Goal: Transaction & Acquisition: Subscribe to service/newsletter

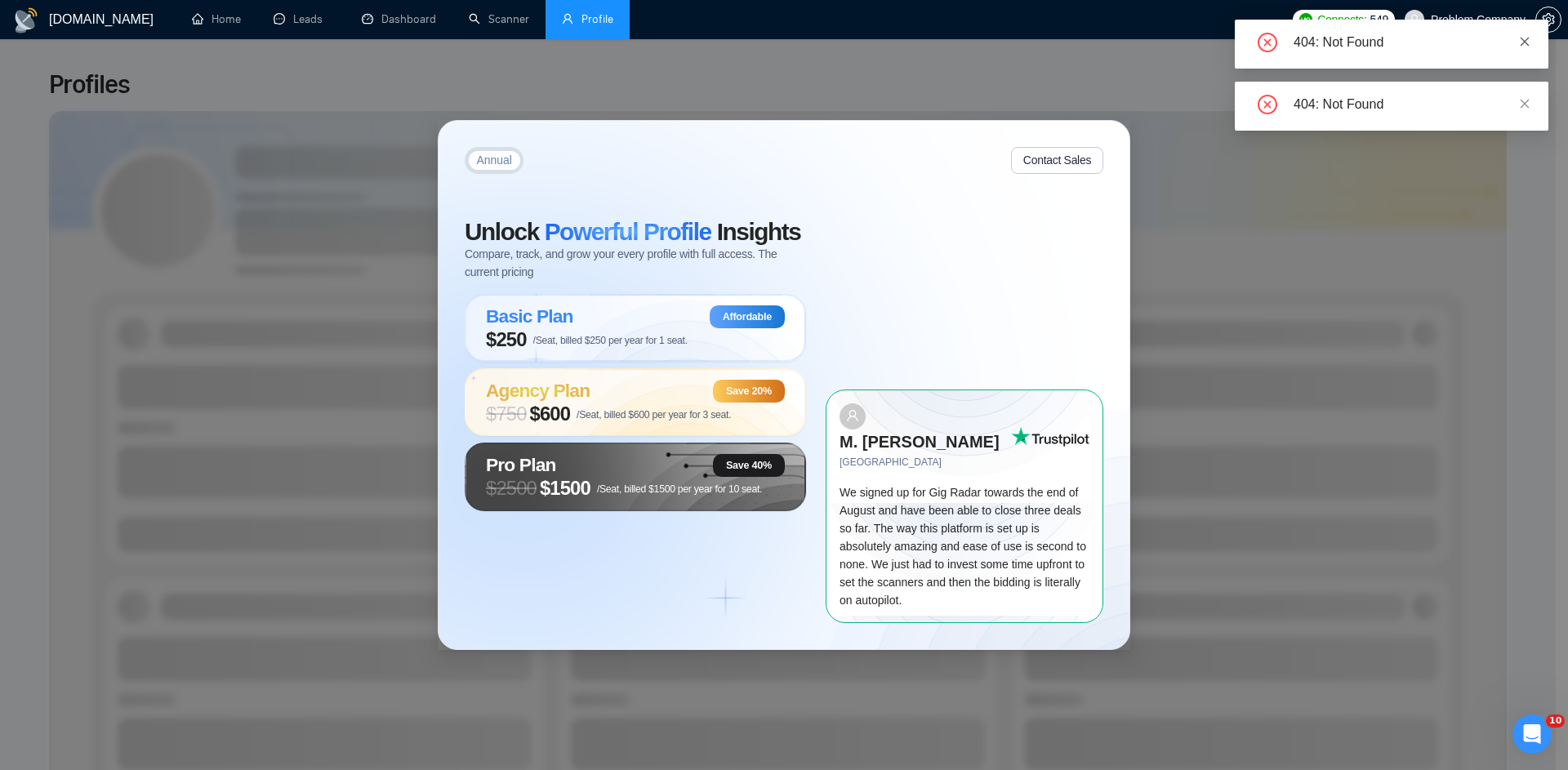
click at [1525, 43] on icon "close" at bounding box center [1524, 41] width 9 height 9
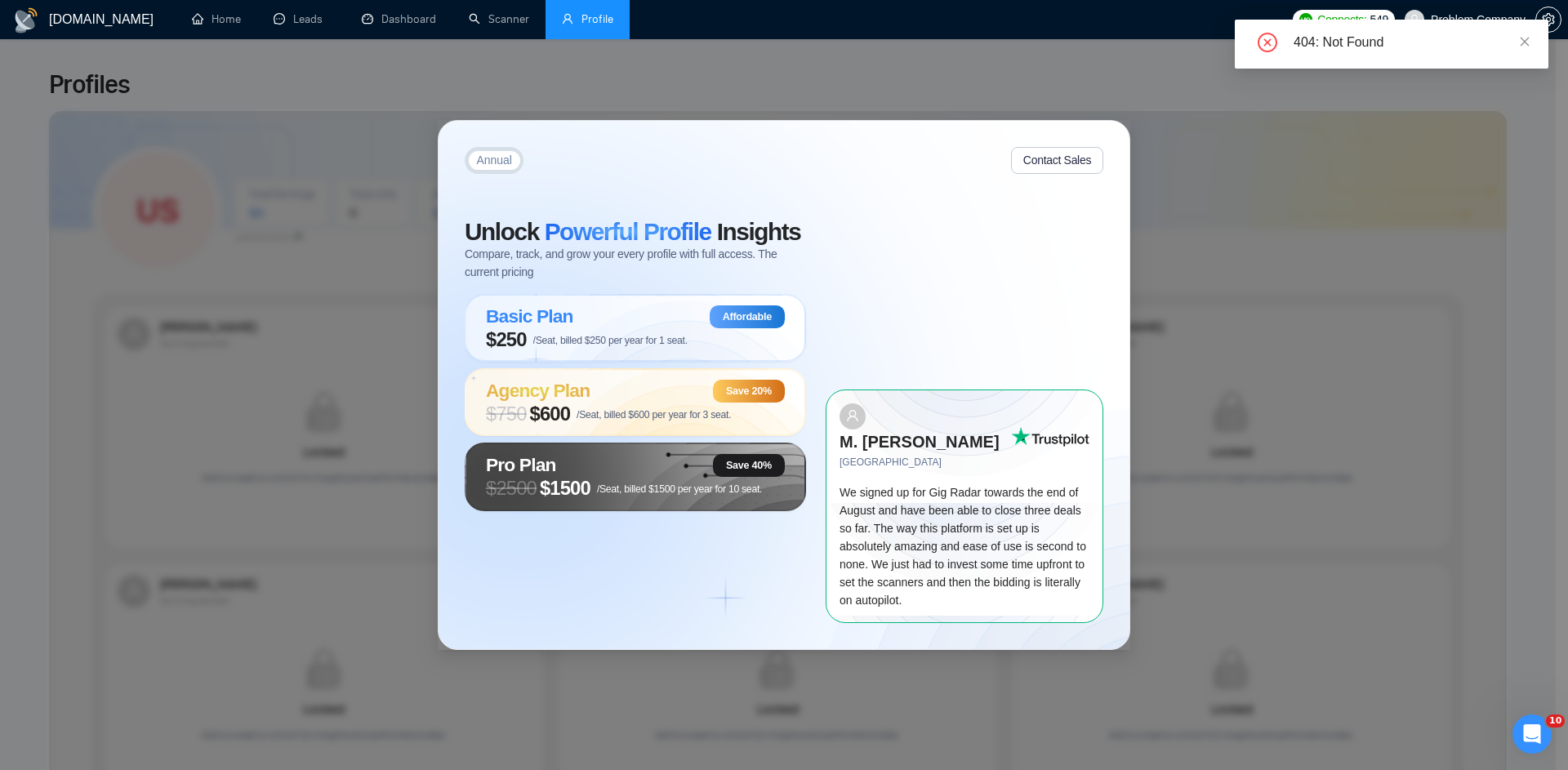
click at [1530, 34] on div "404: Not Found" at bounding box center [1391, 44] width 313 height 49
click at [1527, 39] on icon "close" at bounding box center [1524, 41] width 9 height 9
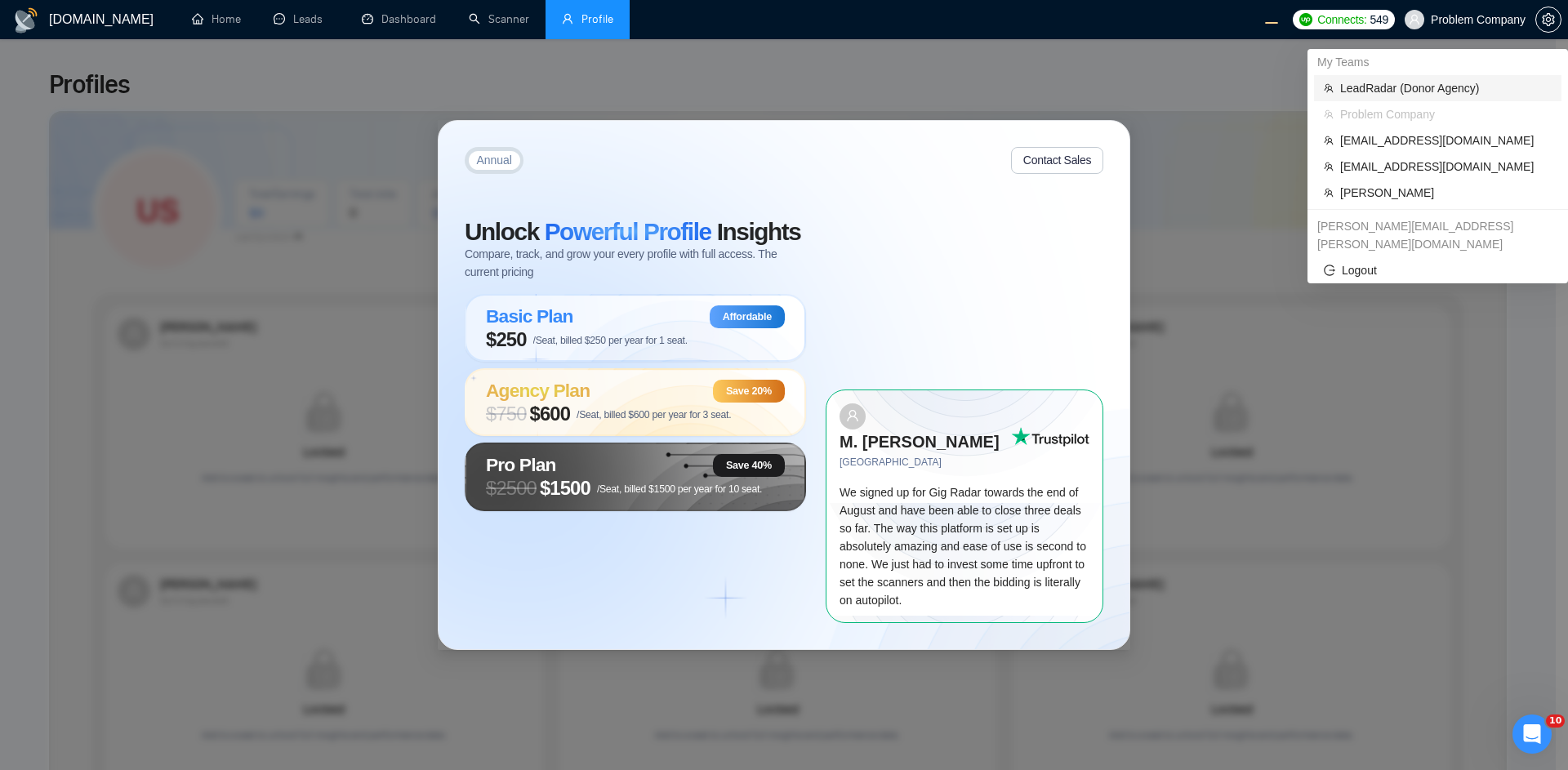
click at [1411, 80] on span "LeadRadar (Donor Agency)" at bounding box center [1446, 88] width 211 height 18
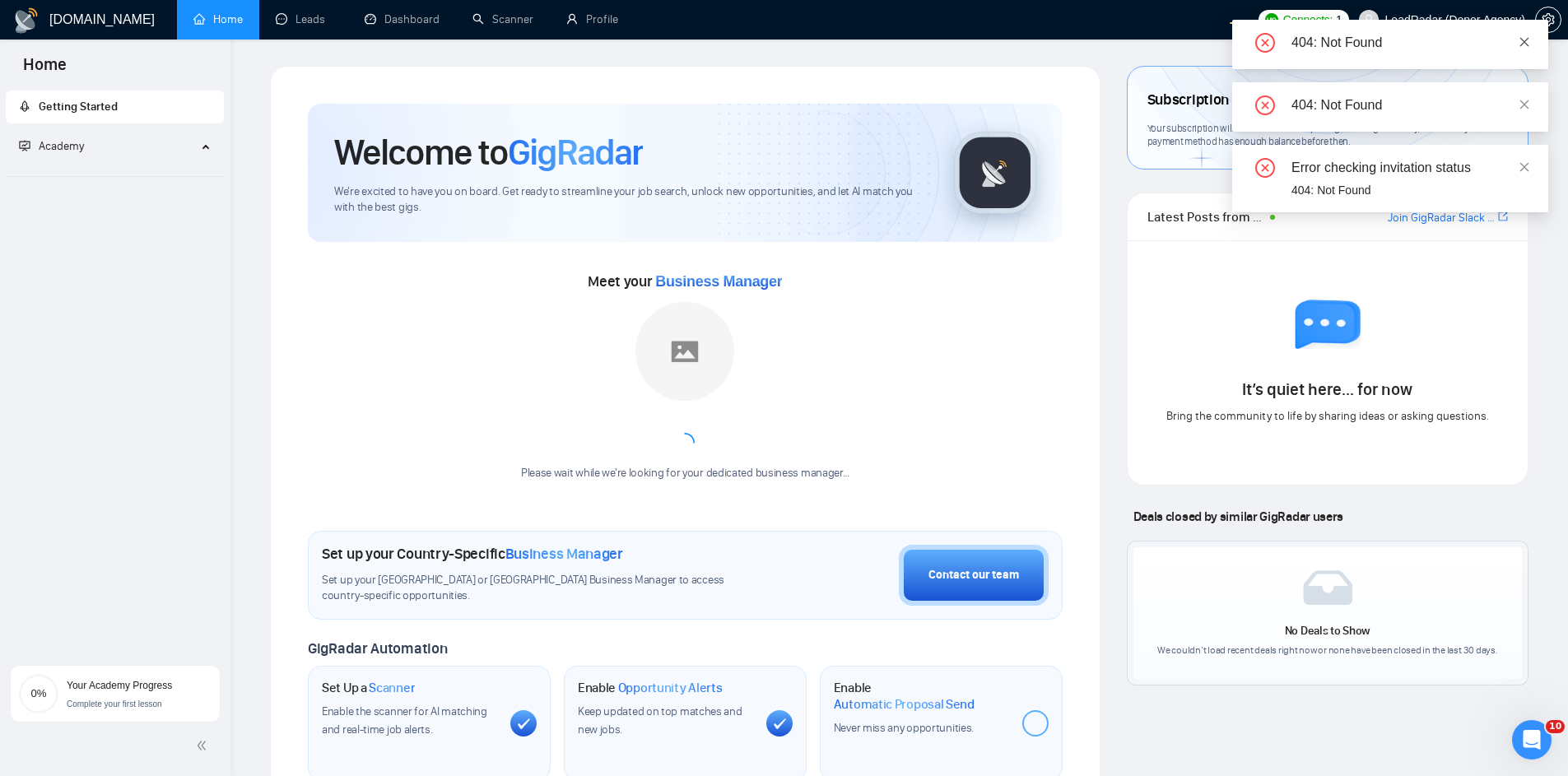
click at [1525, 39] on icon "close" at bounding box center [1525, 42] width 12 height 12
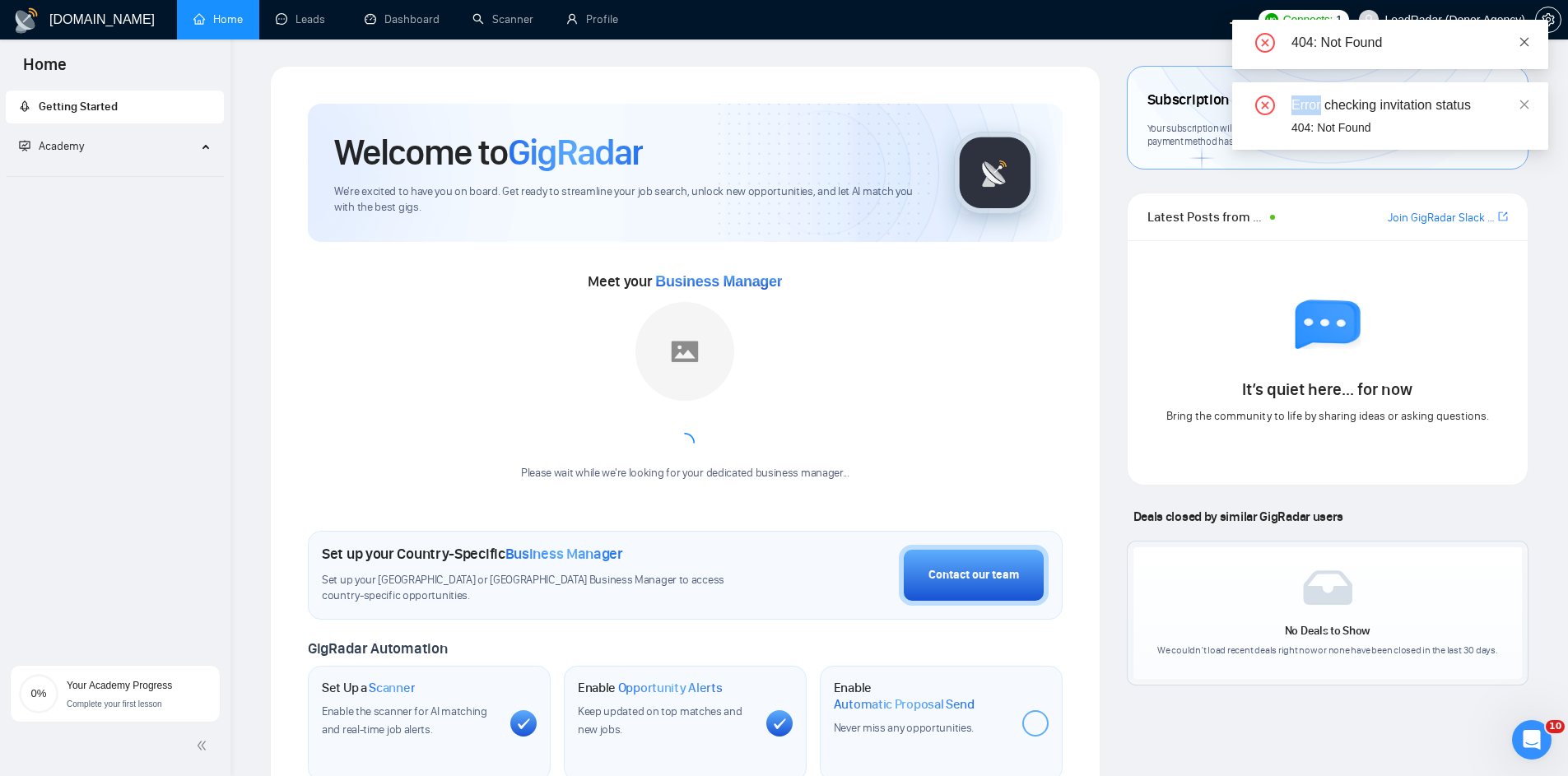
click at [1525, 38] on icon "close" at bounding box center [1525, 42] width 12 height 12
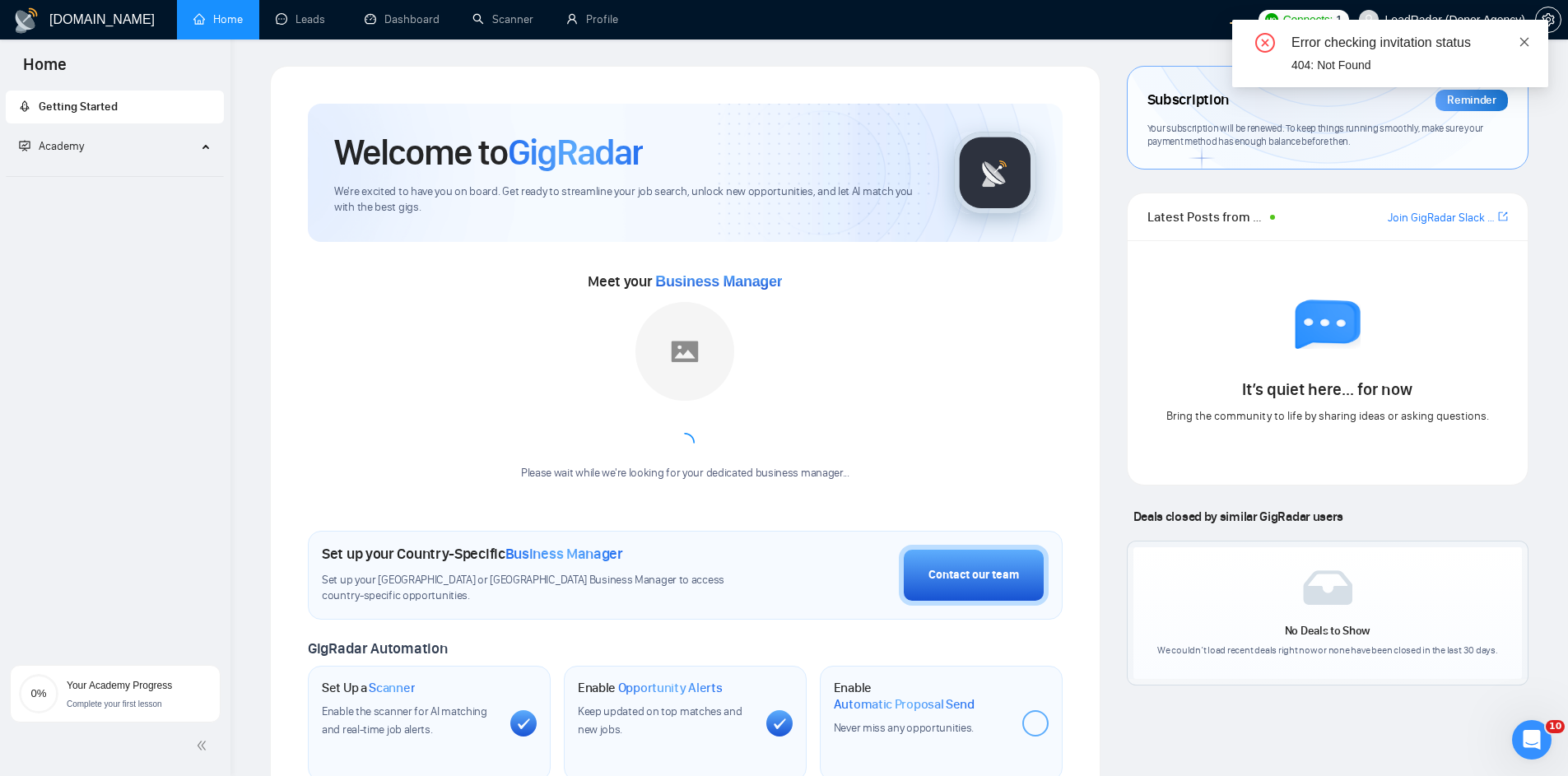
click at [1520, 40] on icon "close" at bounding box center [1525, 42] width 12 height 12
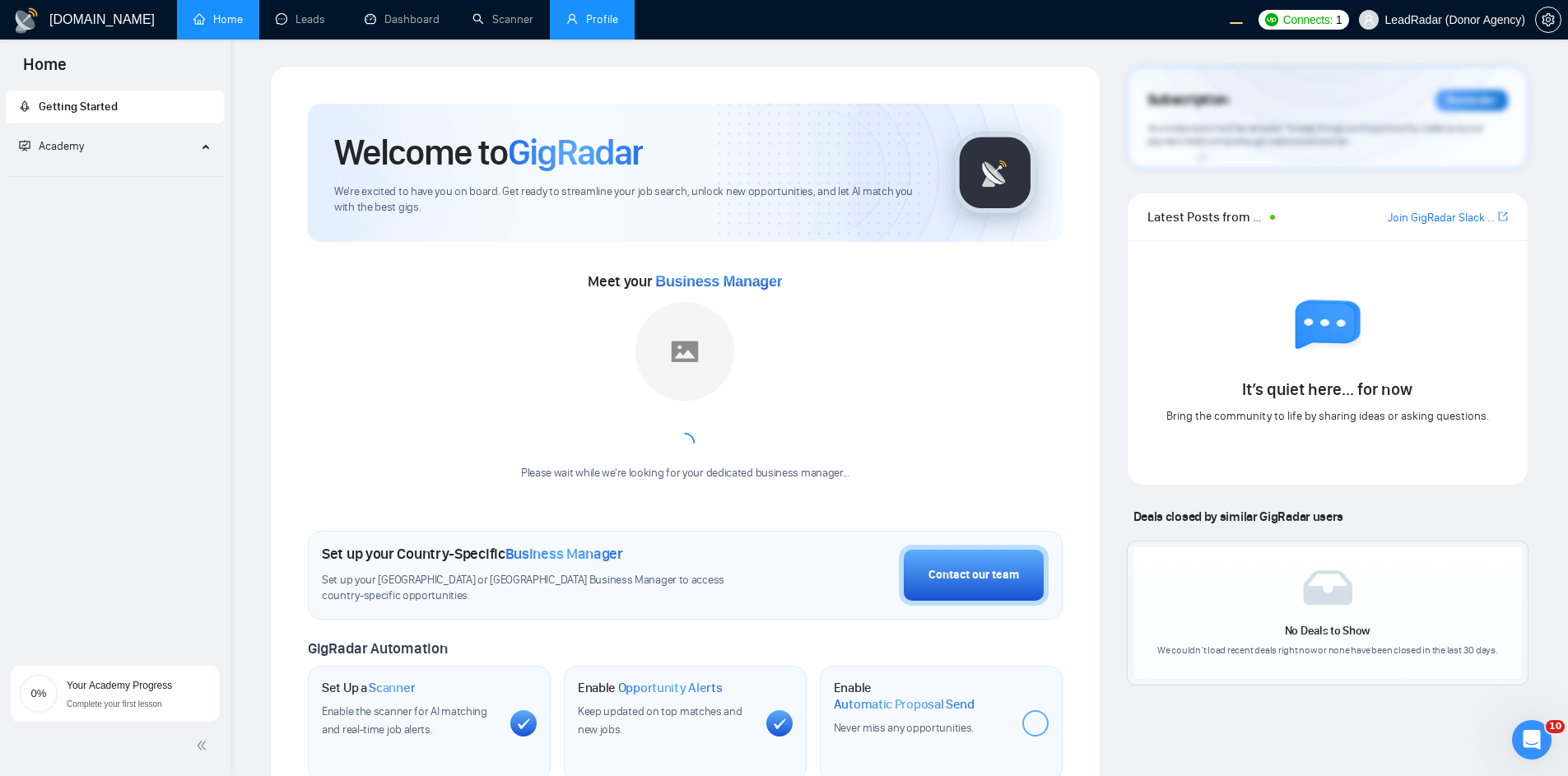
click at [566, 20] on link "Profile" at bounding box center [592, 19] width 52 height 14
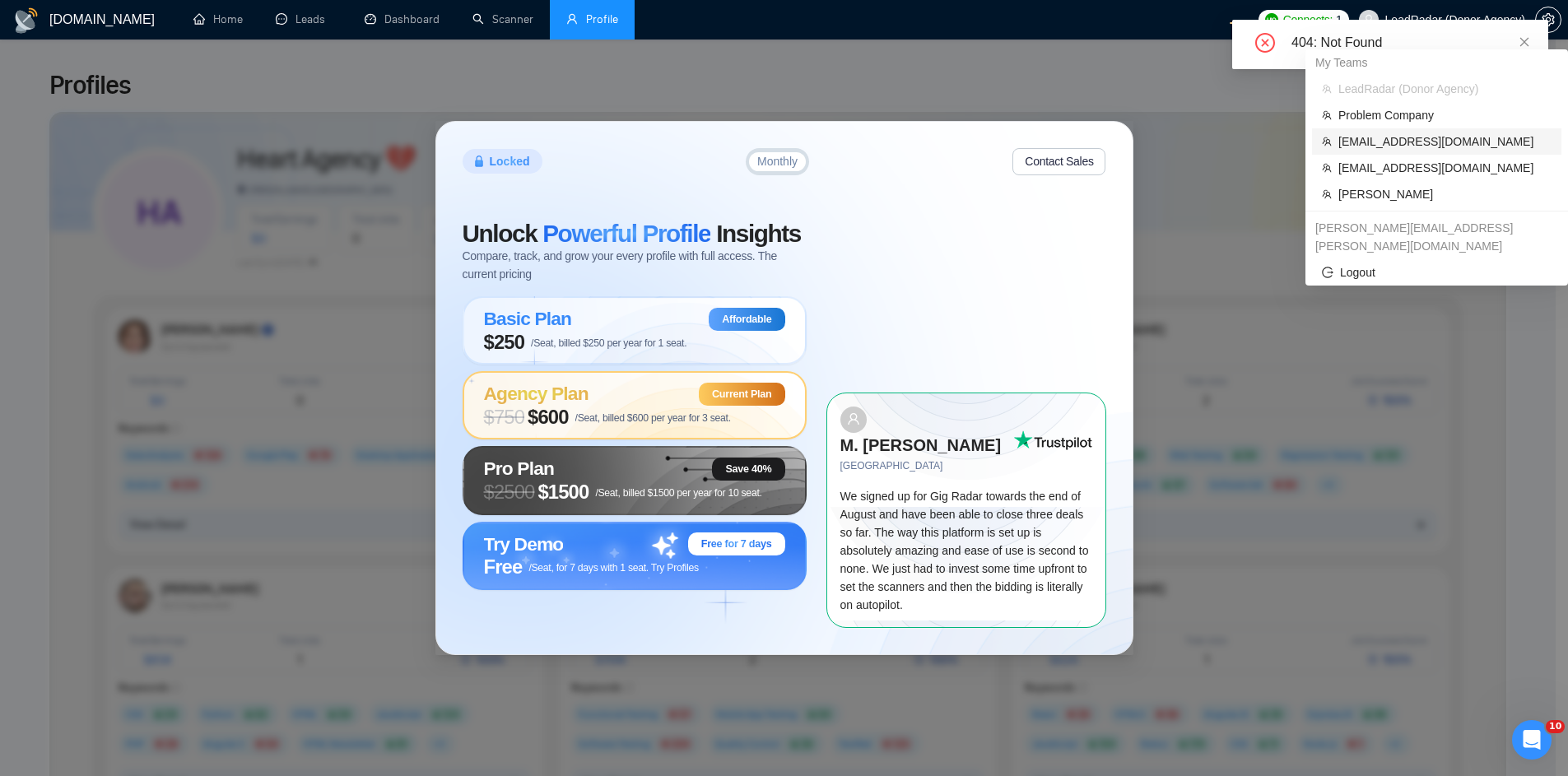
click at [1396, 142] on span "workwiseupworkgency@gmail.com" at bounding box center [1445, 141] width 213 height 18
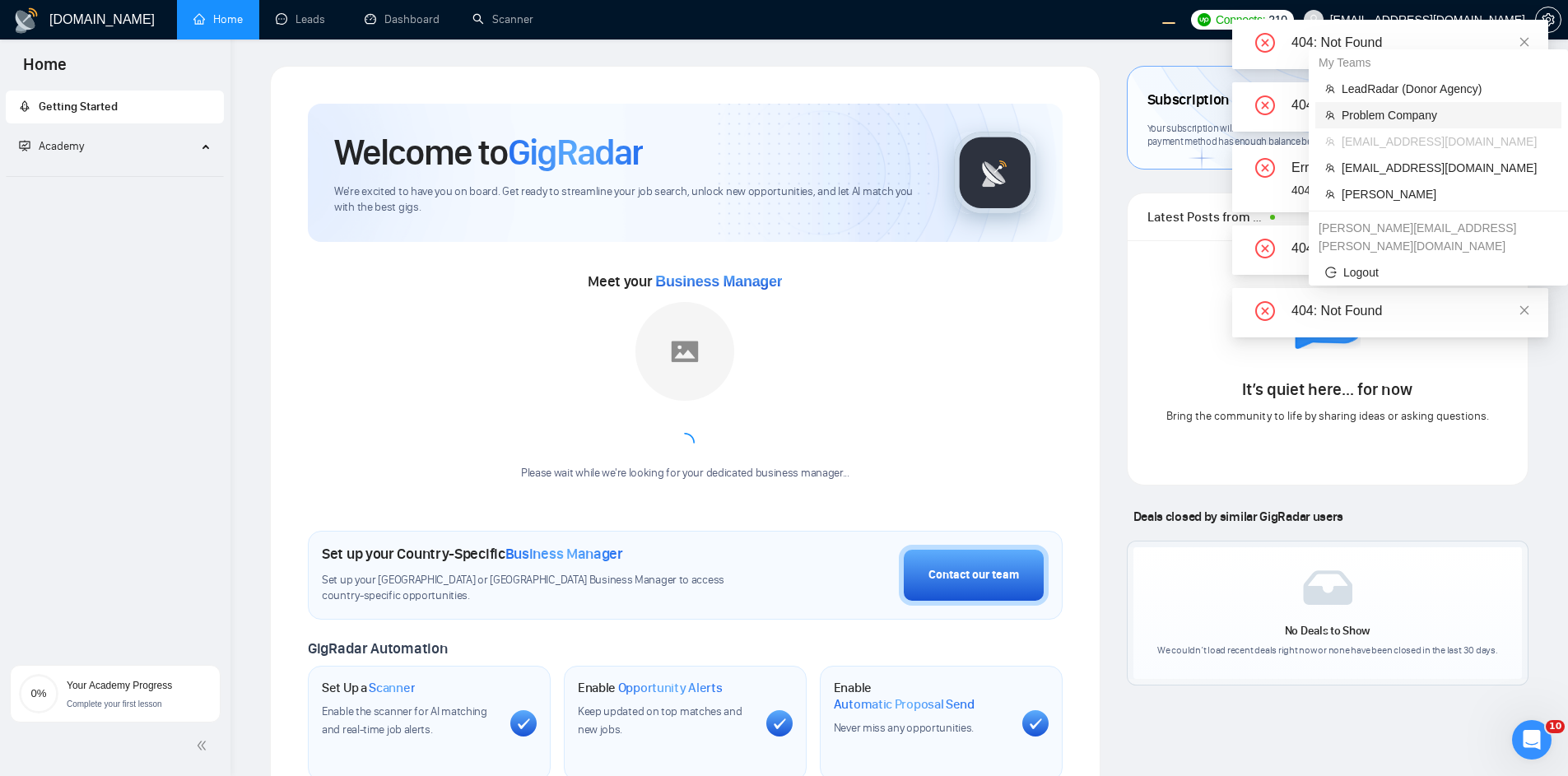
click at [1411, 122] on span "Problem Company" at bounding box center [1446, 115] width 210 height 18
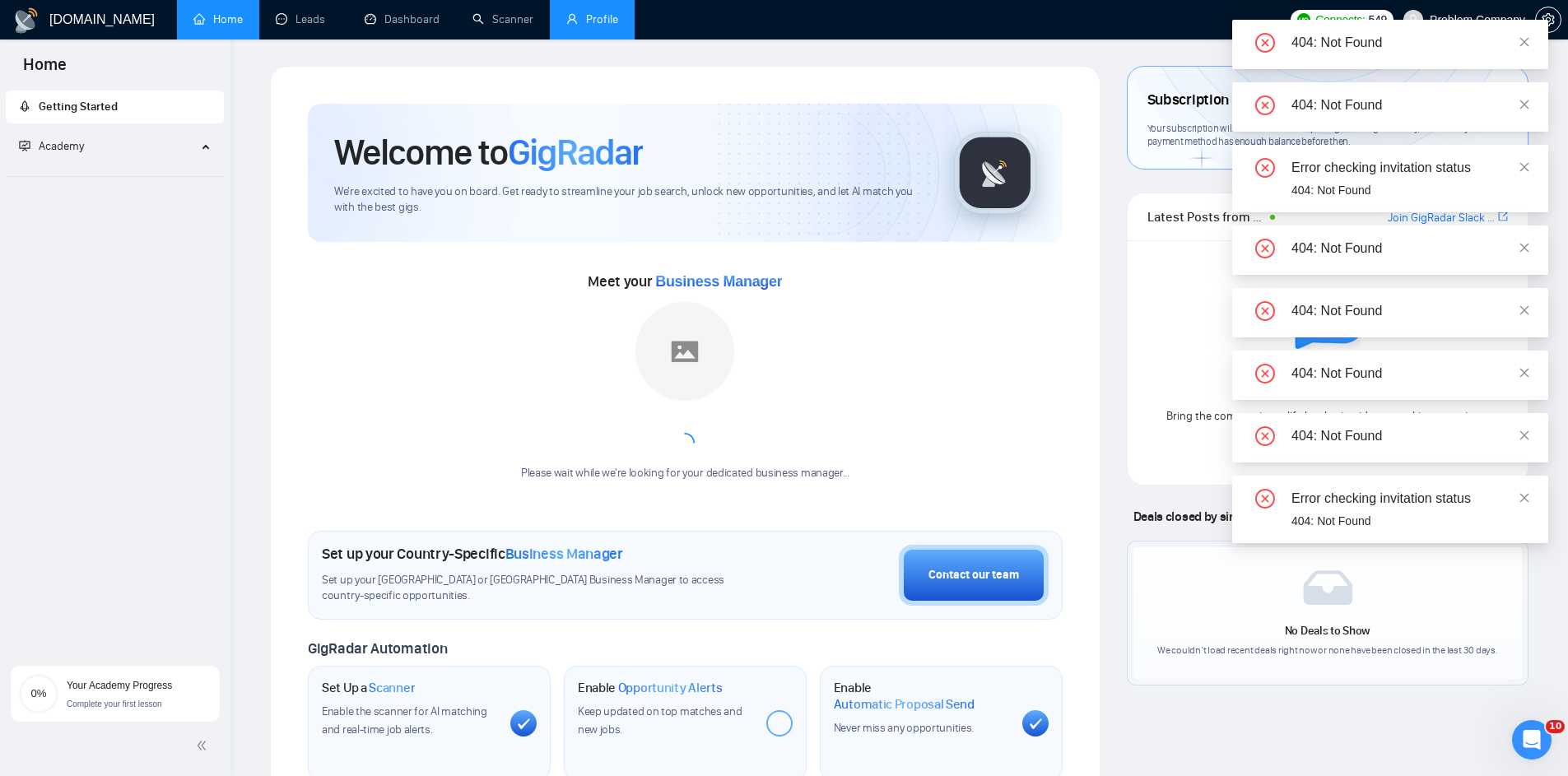
click at [599, 26] on link "Profile" at bounding box center [592, 19] width 52 height 14
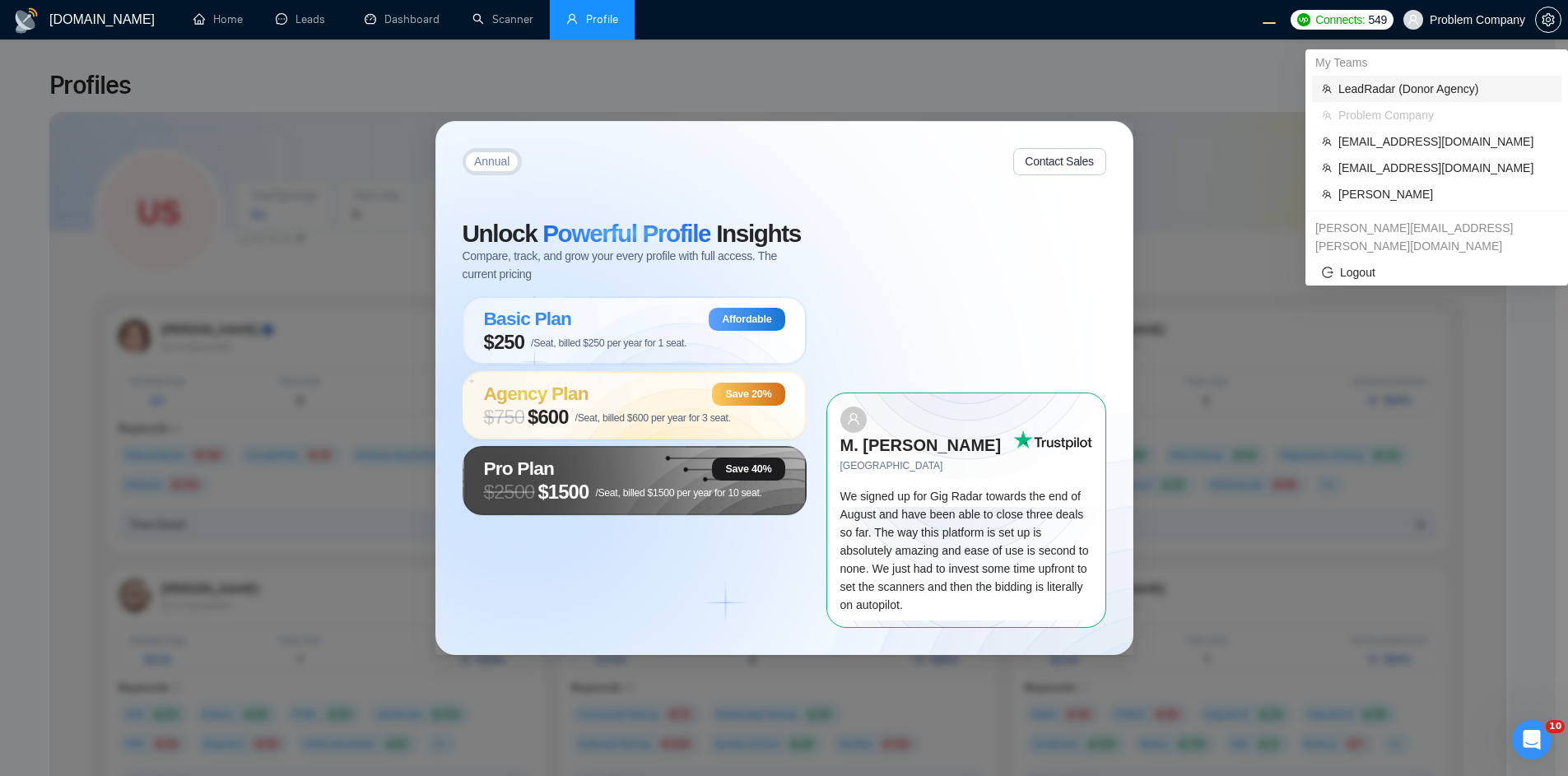
click at [1389, 88] on span "LeadRadar (Donor Agency)" at bounding box center [1445, 88] width 213 height 18
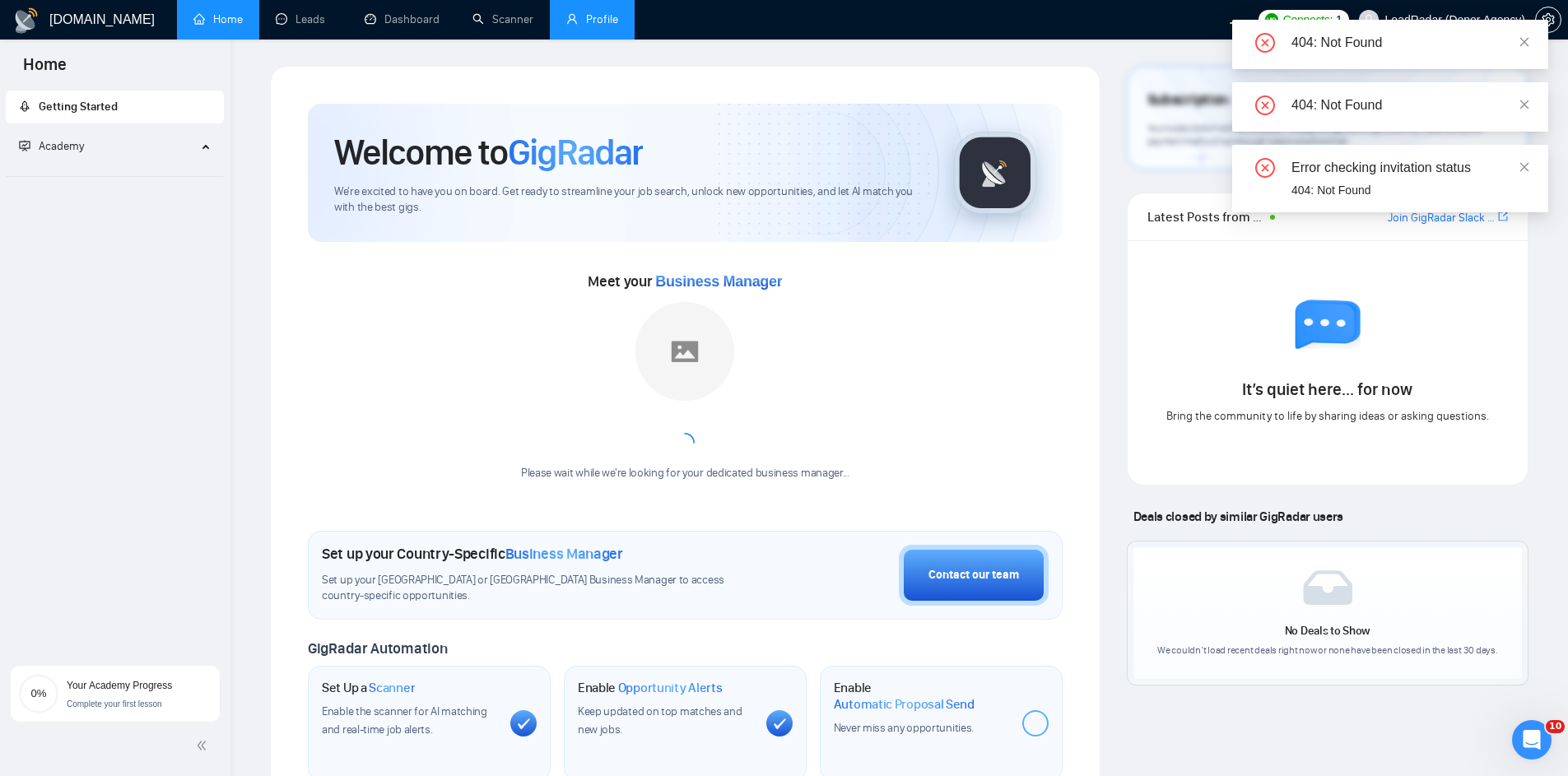
click at [599, 26] on link "Profile" at bounding box center [592, 19] width 52 height 14
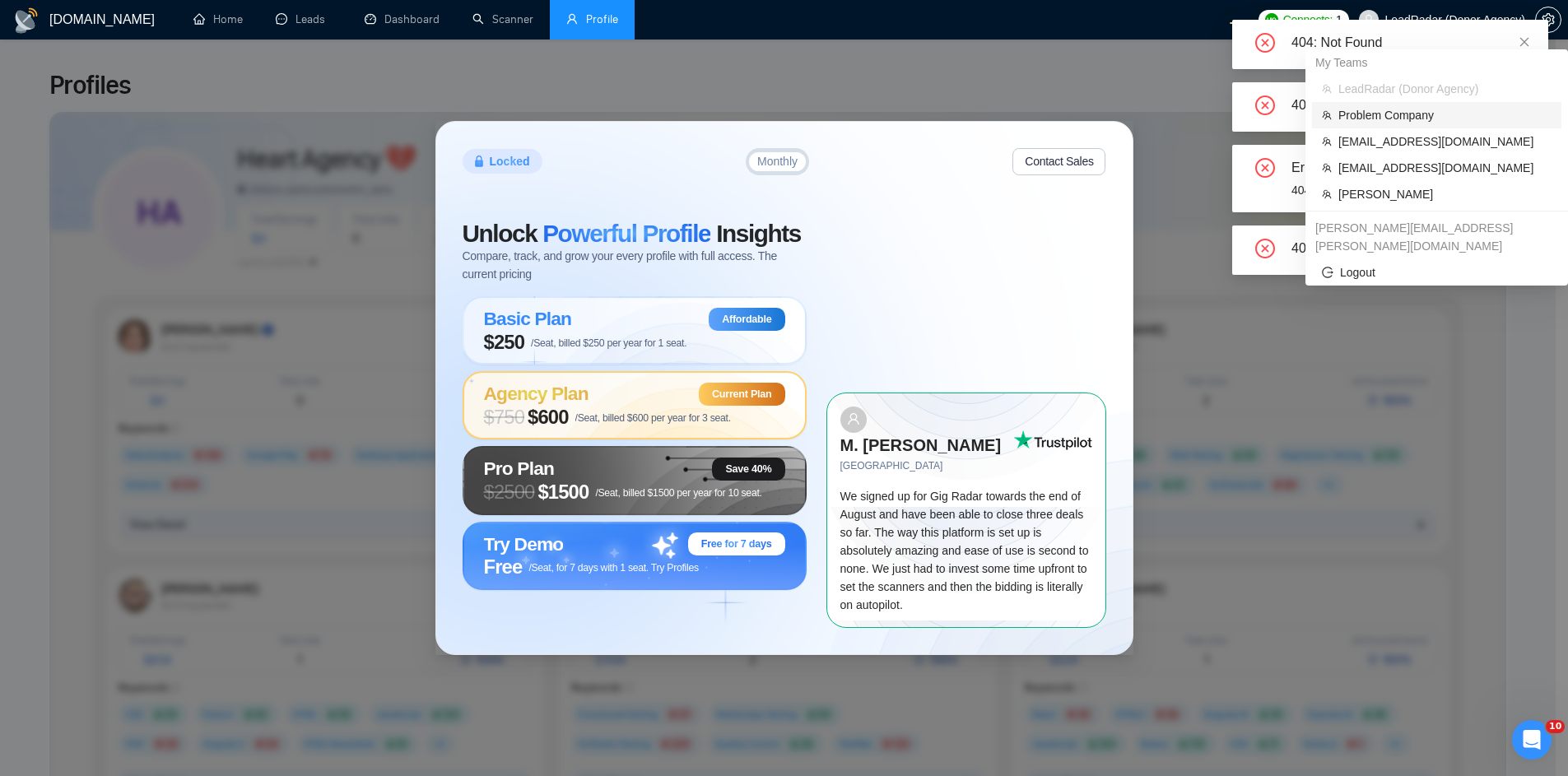
click at [1361, 111] on span "Problem Company" at bounding box center [1445, 115] width 213 height 18
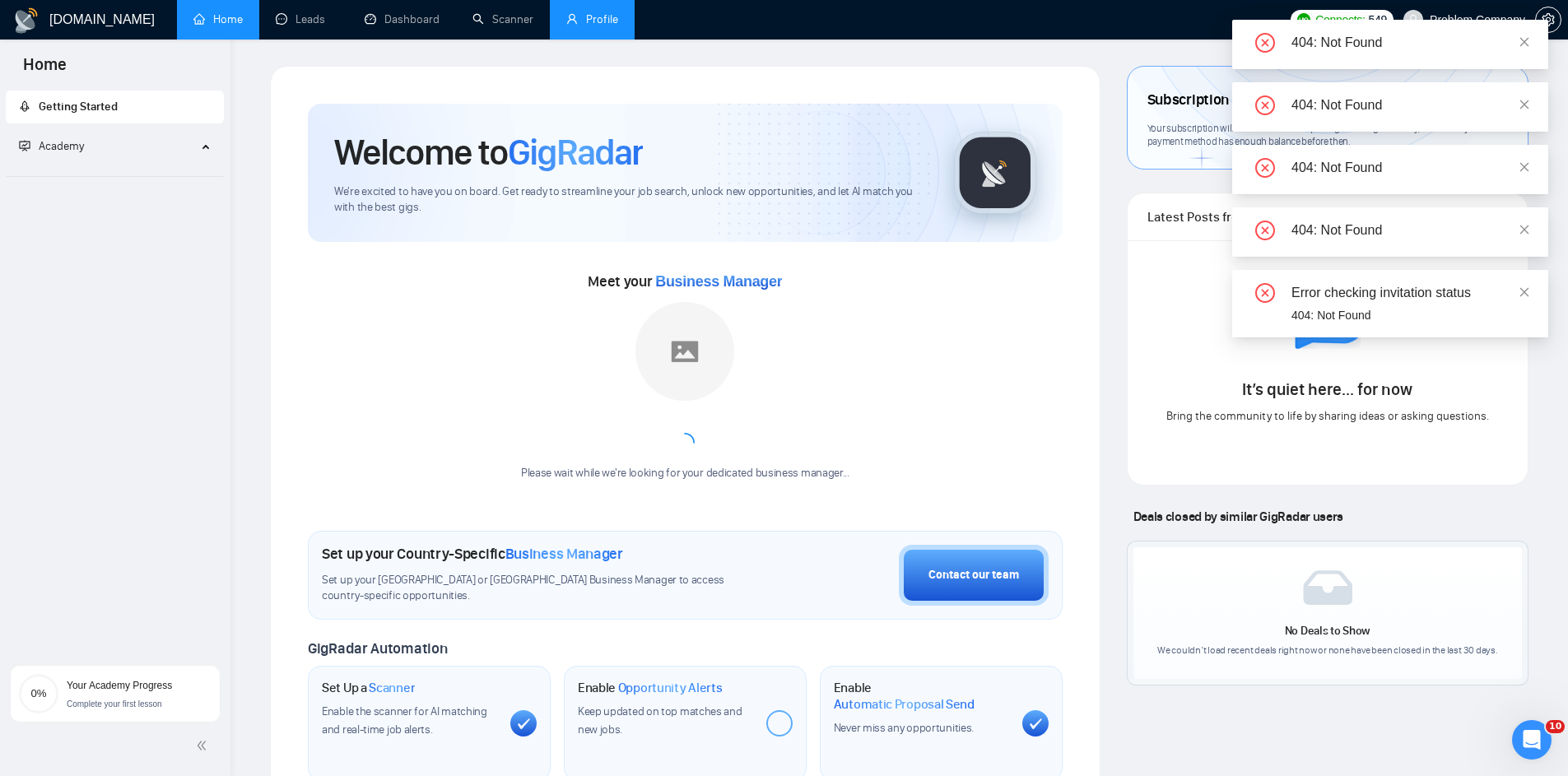
click at [611, 21] on link "Profile" at bounding box center [592, 19] width 52 height 14
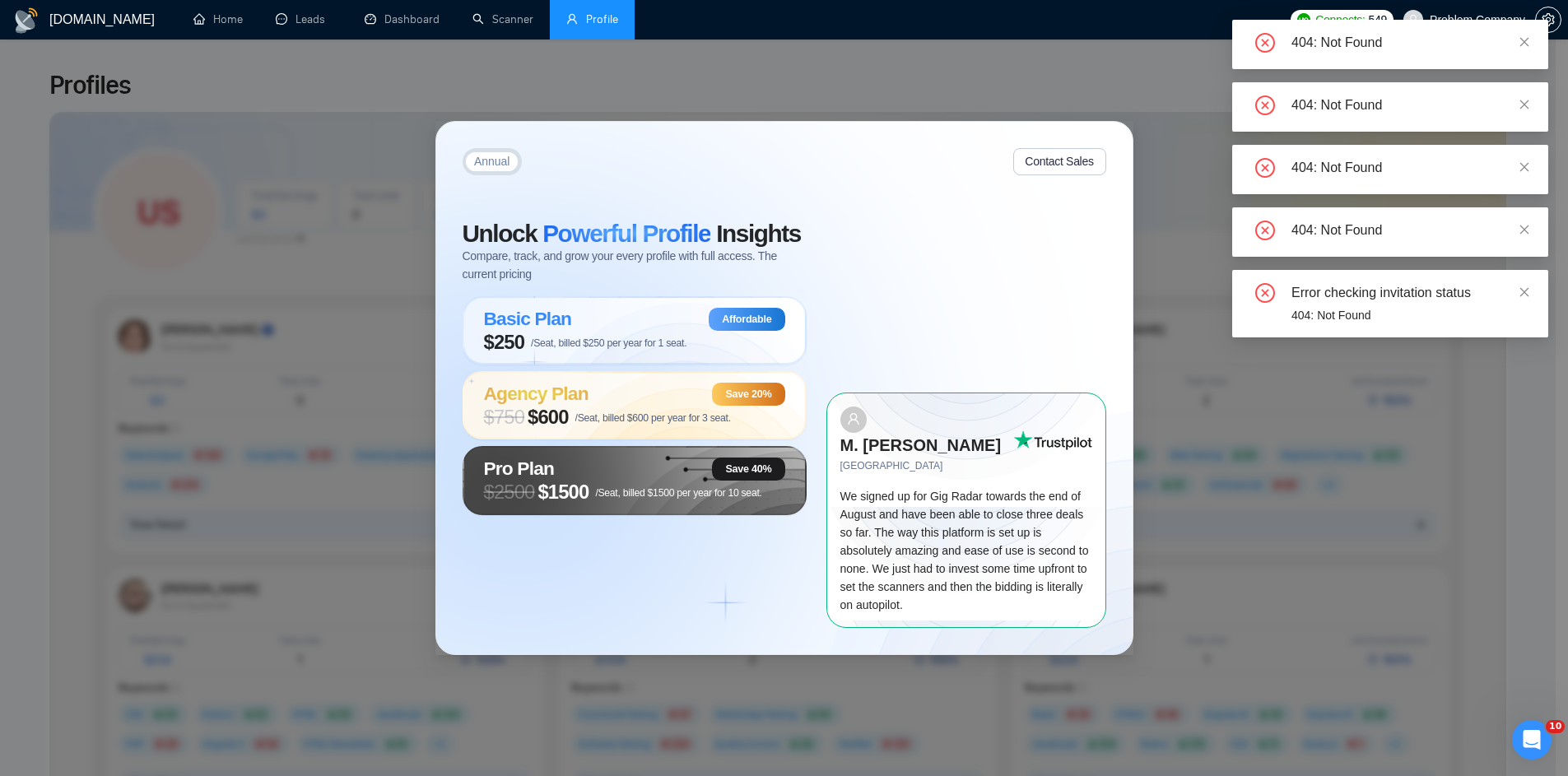
click at [922, 114] on div "Annual Contact Sales Unlock Powerful Profile Insights Compare, track, and grow …" at bounding box center [784, 388] width 1568 height 776
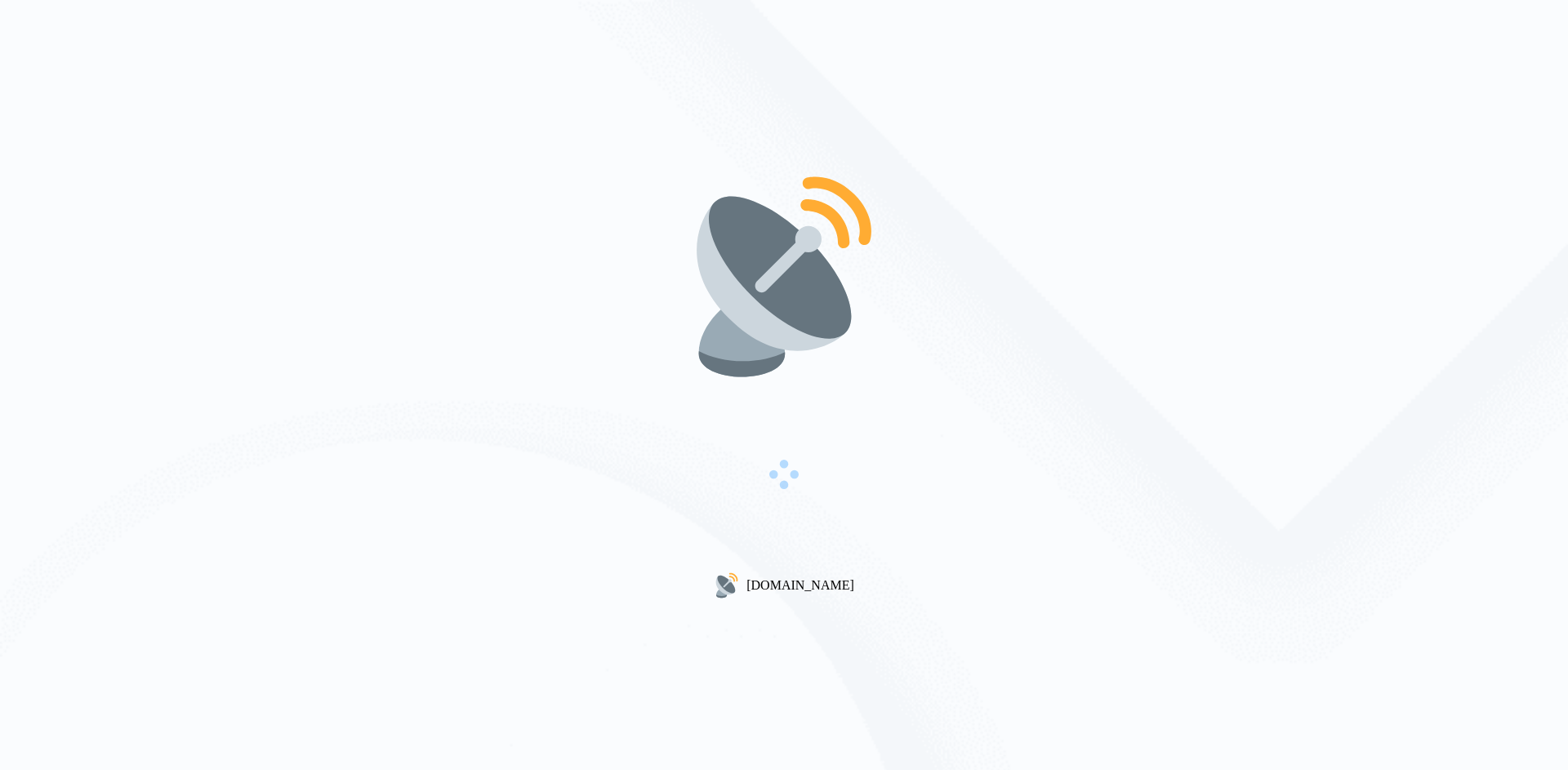
click at [910, 335] on div "[DOMAIN_NAME]" at bounding box center [784, 385] width 1568 height 770
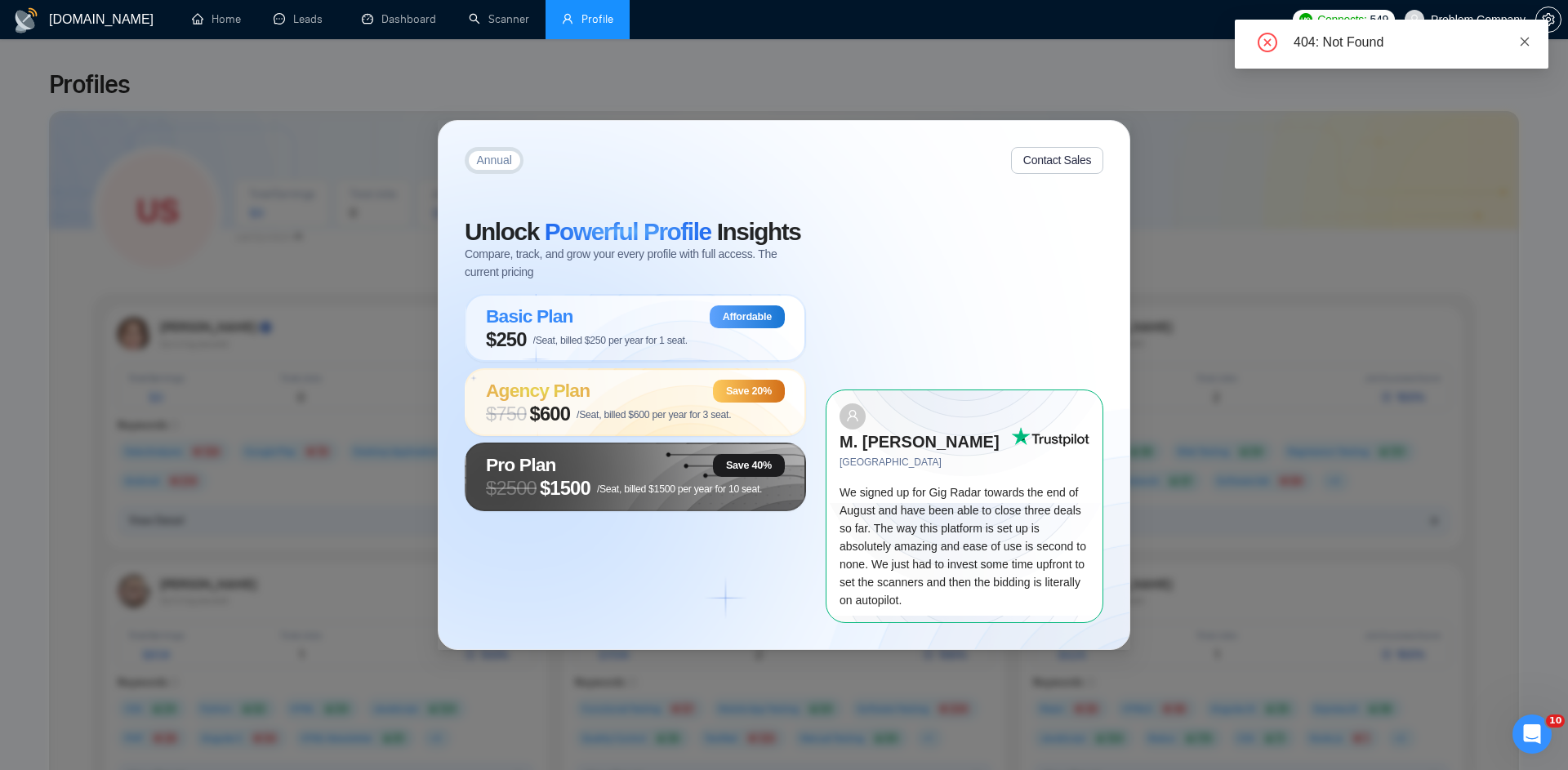
click at [1522, 40] on icon "close" at bounding box center [1524, 42] width 11 height 11
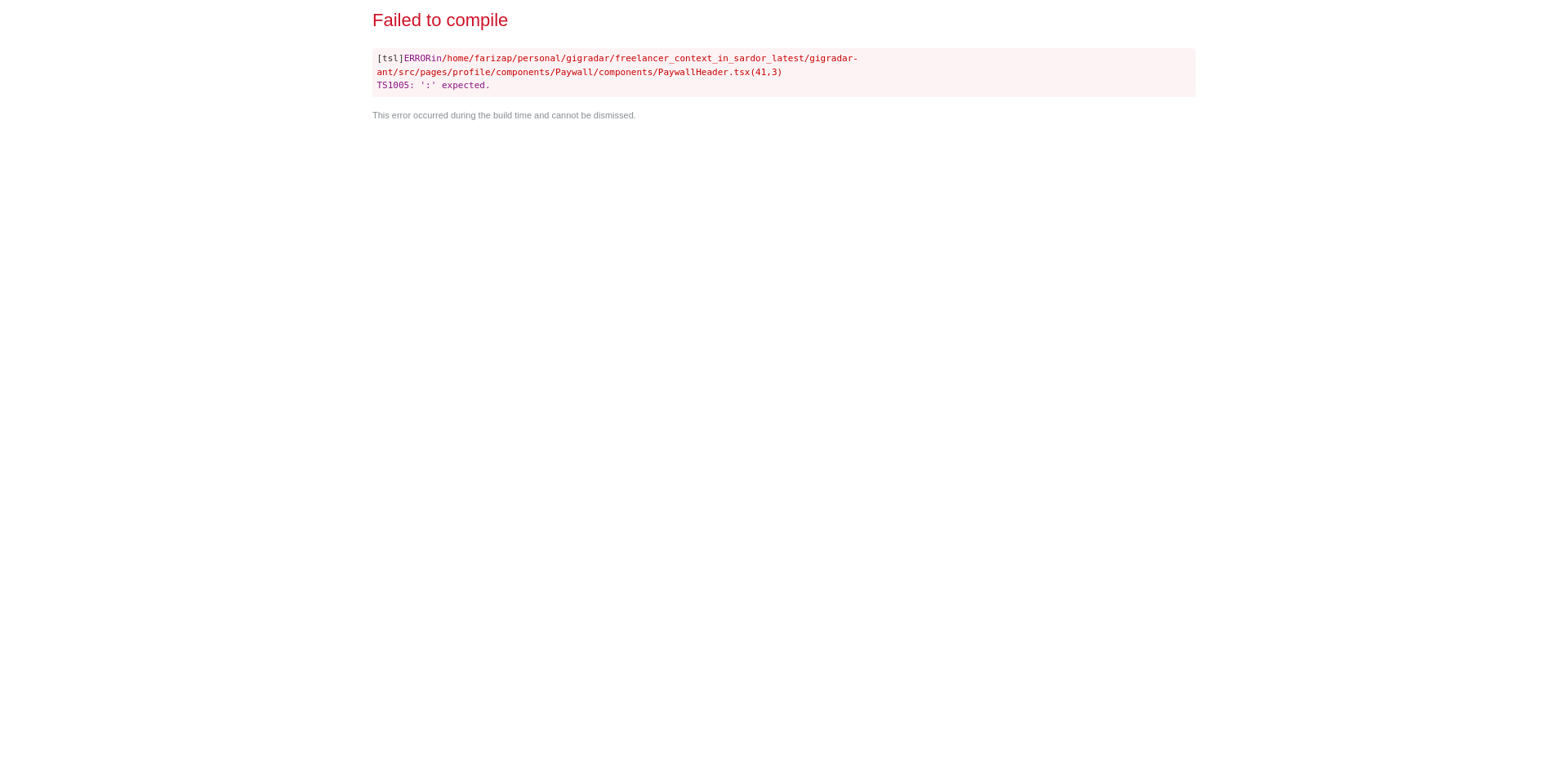
click at [744, 225] on div "Failed to compile [tsl] ERROR in /home/farizap/personal/gigradar/freelancer_con…" at bounding box center [784, 385] width 836 height 770
click at [738, 189] on div "Failed to compile [tsl] ERROR in /home/farizap/personal/gigradar/freelancer_con…" at bounding box center [784, 385] width 836 height 770
click at [726, 188] on div "Failed to compile [tsl] ERROR in /home/farizap/personal/gigradar/freelancer_con…" at bounding box center [784, 385] width 836 height 770
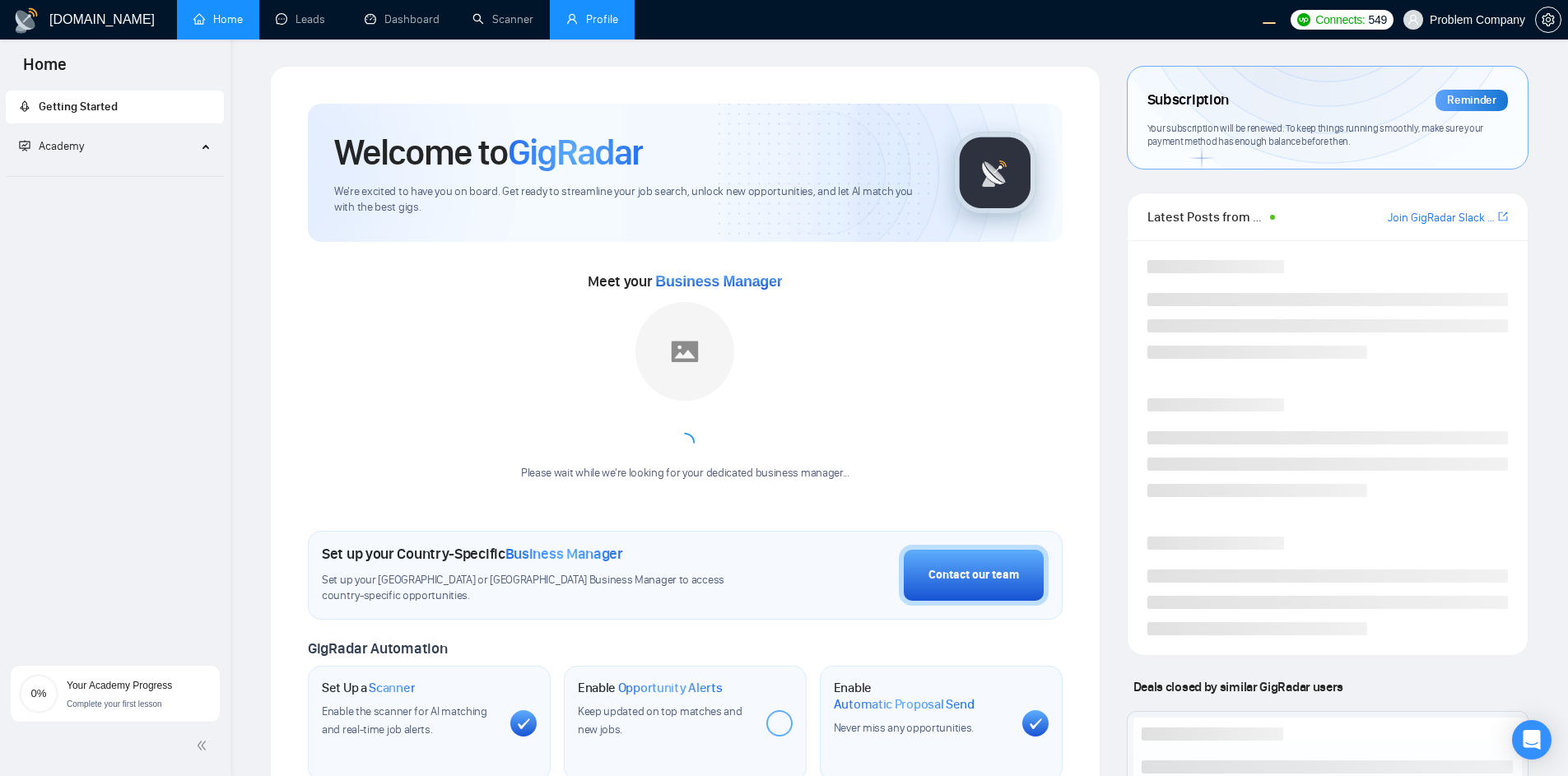
click at [601, 26] on link "Profile" at bounding box center [592, 19] width 52 height 14
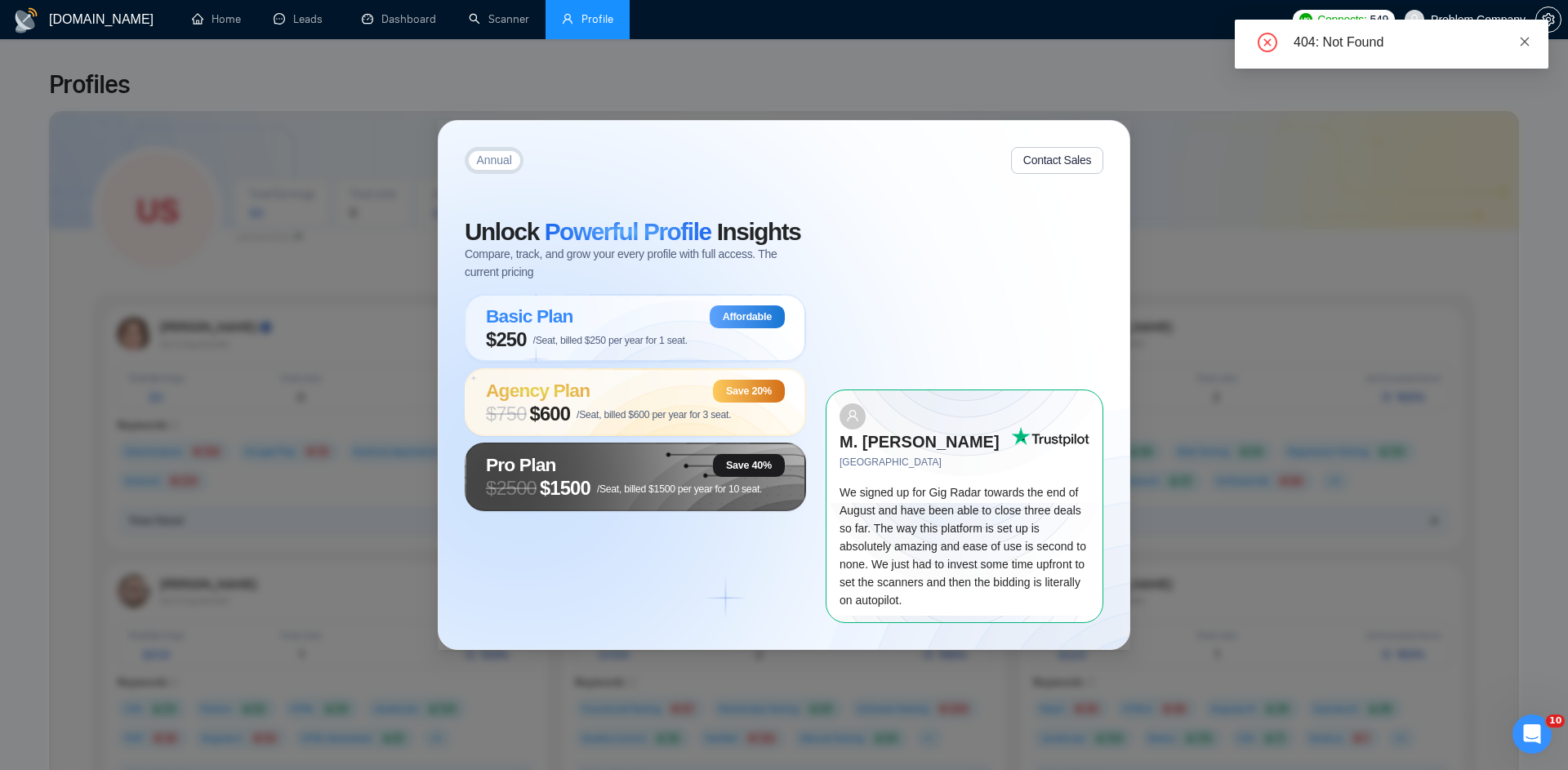
click at [1526, 36] on icon "close" at bounding box center [1524, 42] width 11 height 11
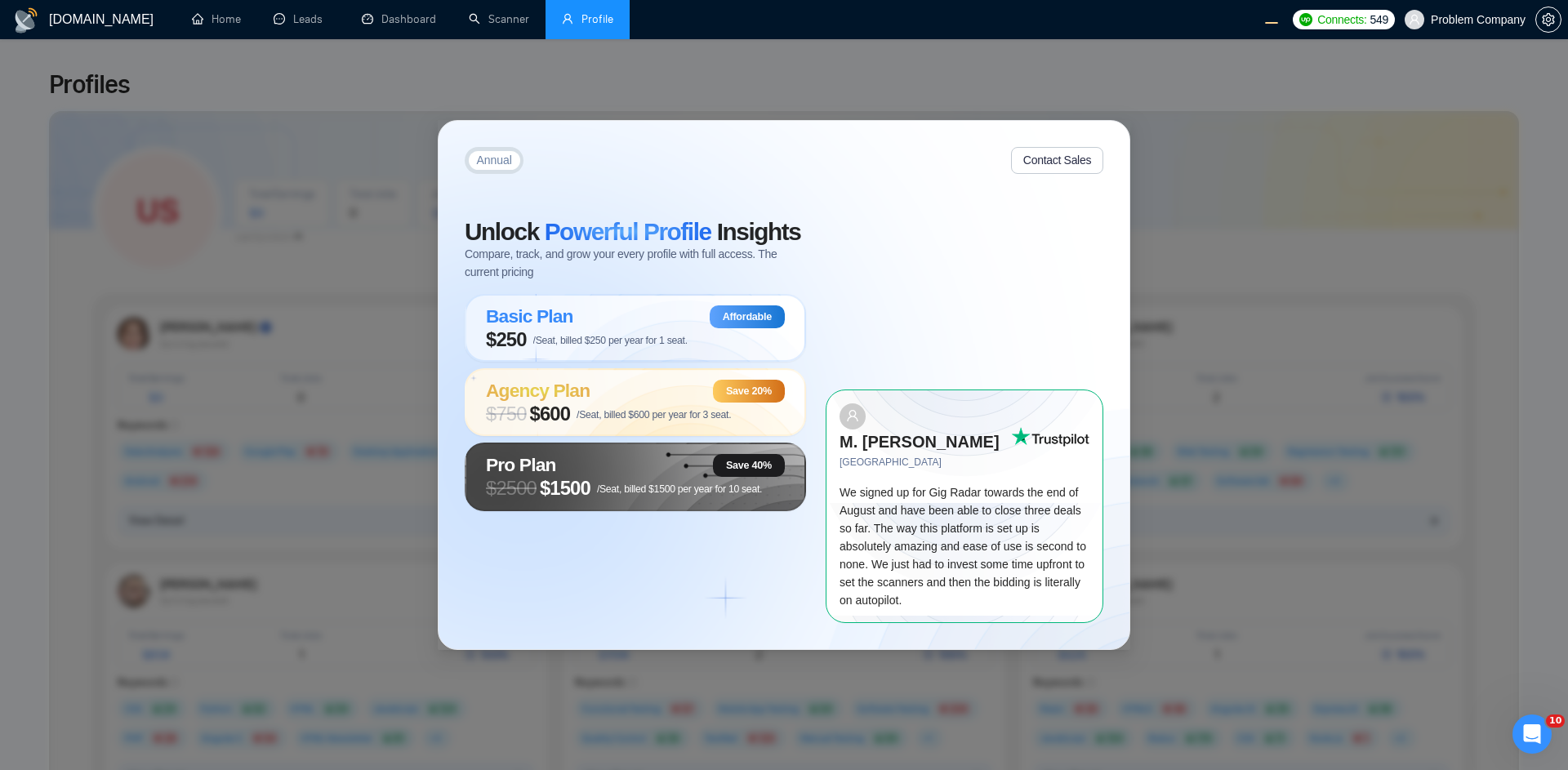
click at [801, 83] on div "Annual Contact Sales Unlock Powerful Profile Insights Compare, track, and grow …" at bounding box center [784, 385] width 1568 height 770
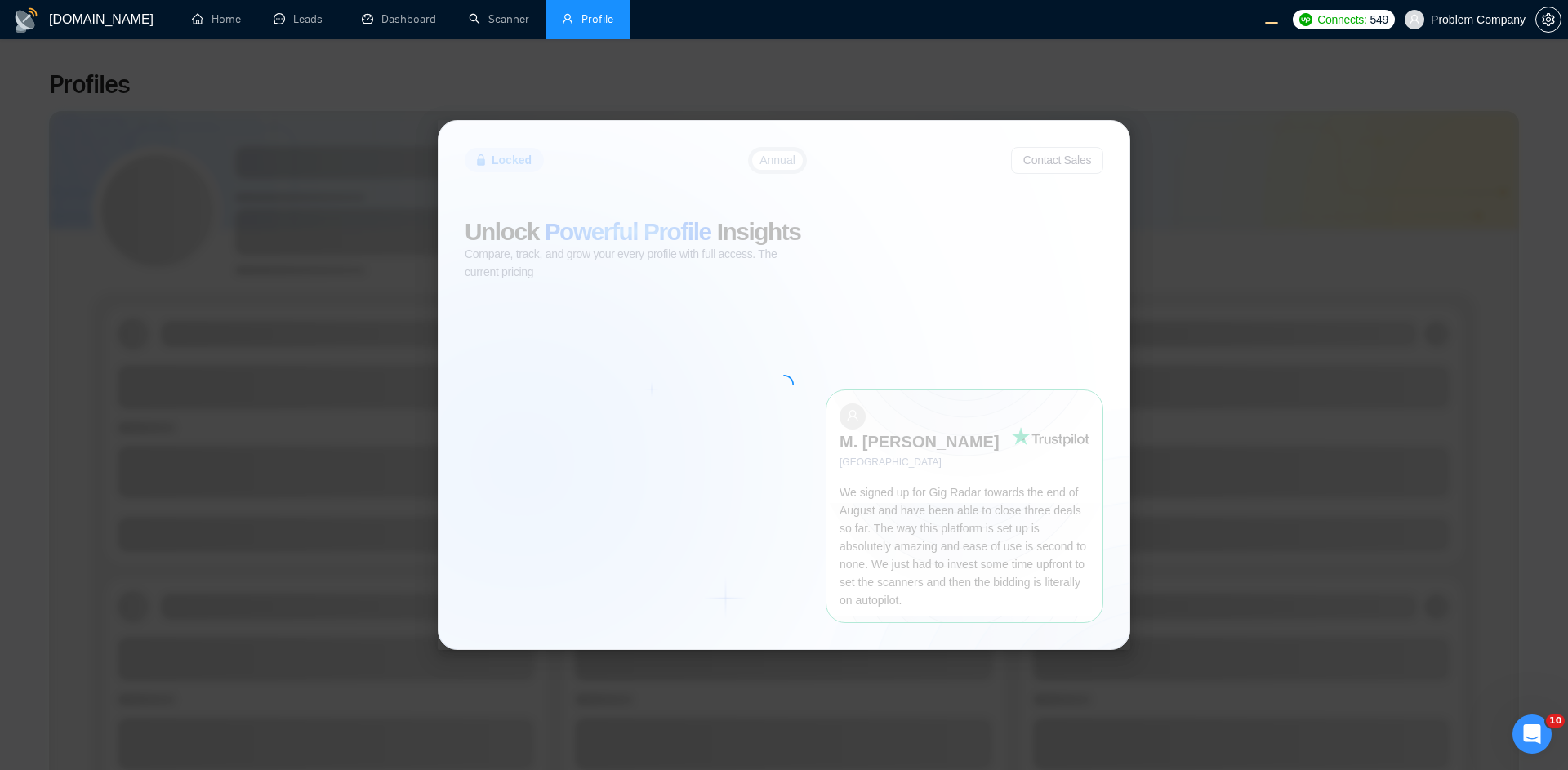
click at [950, 70] on div "Locked Annual Contact Sales Unlock Powerful Profile Insights Compare, track, an…" at bounding box center [784, 385] width 1568 height 770
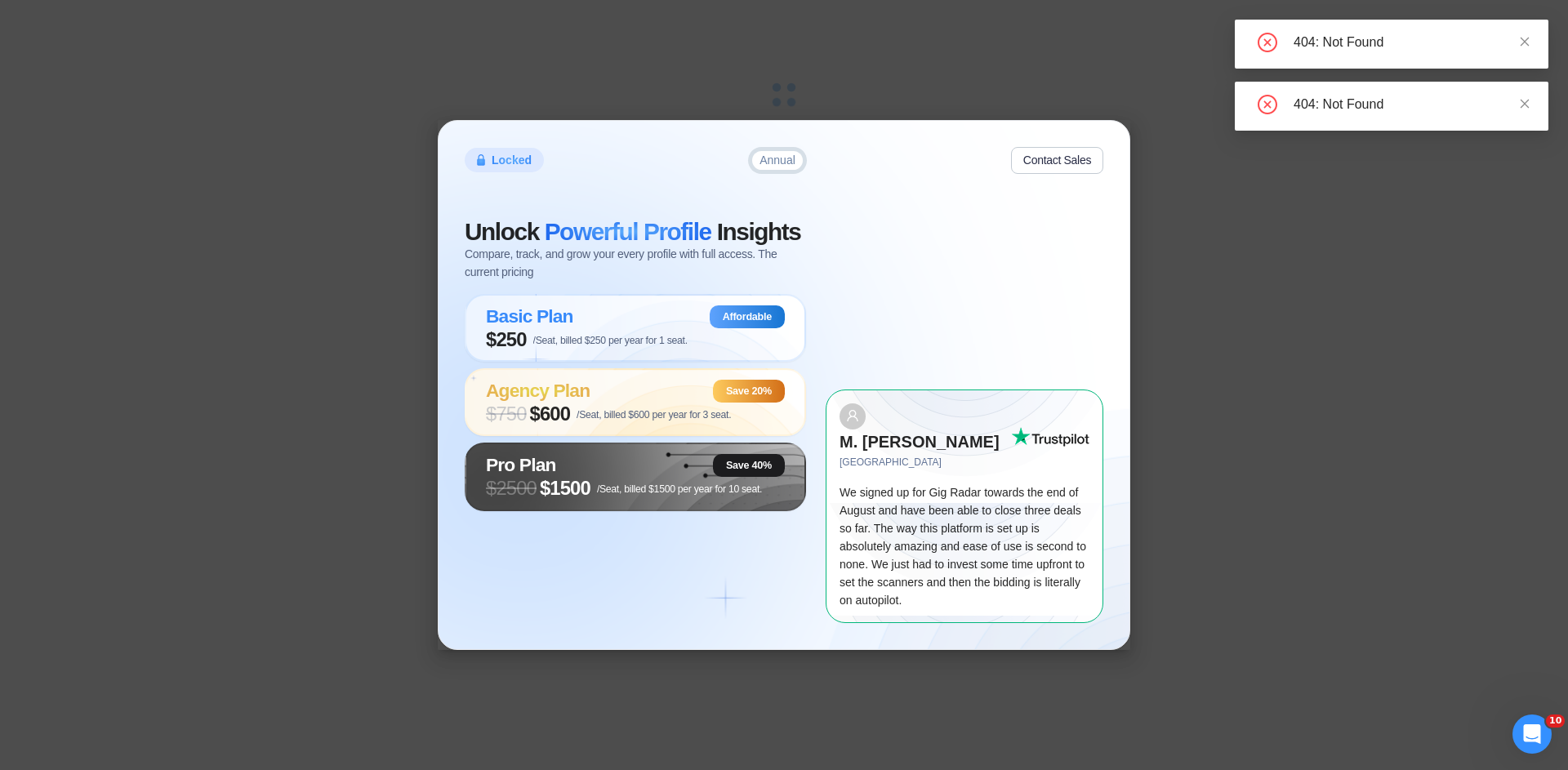
click at [1516, 103] on div "404: Not Found" at bounding box center [1411, 105] width 235 height 20
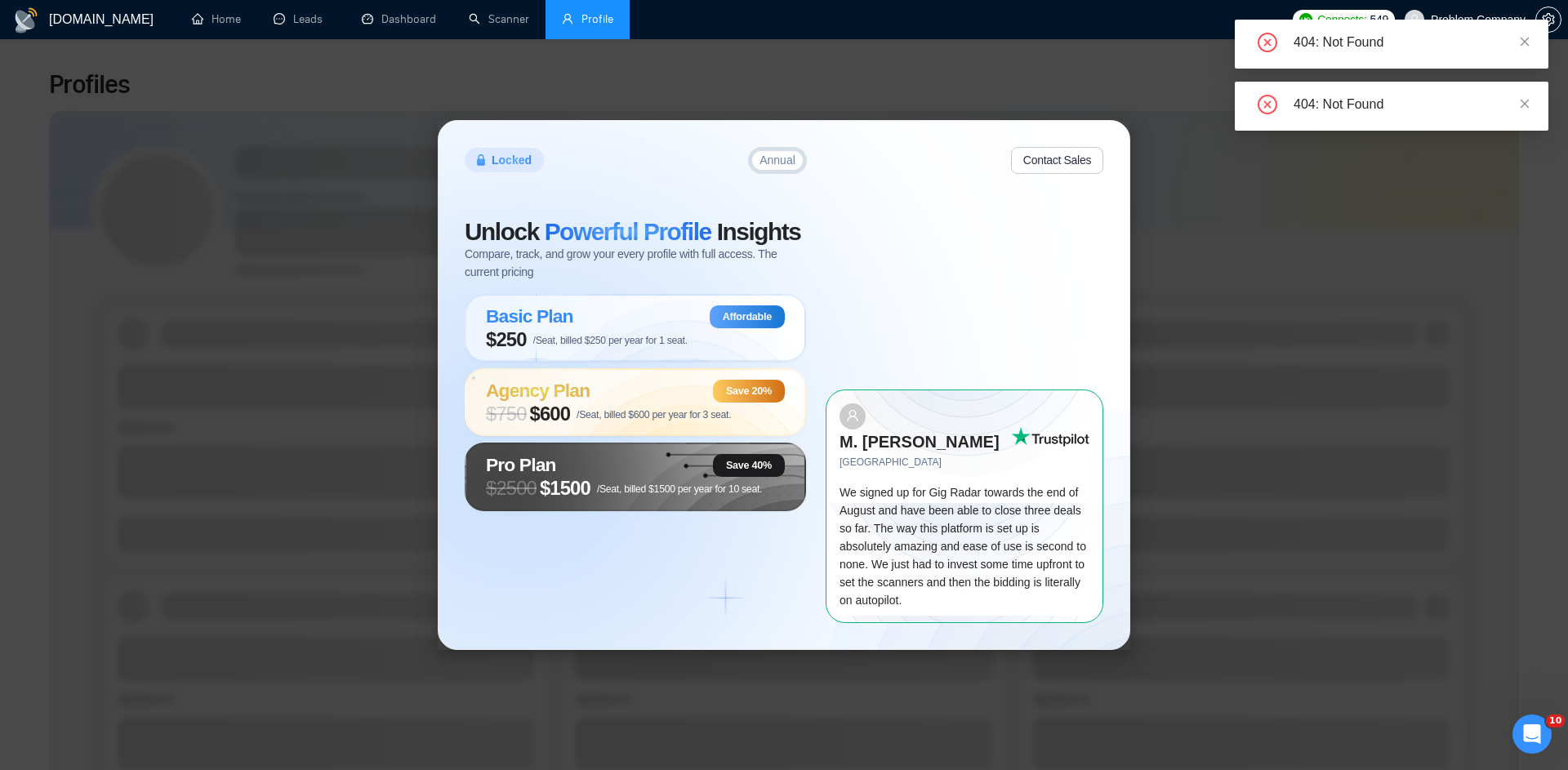
click at [1518, 102] on div "404: Not Found" at bounding box center [1411, 105] width 235 height 20
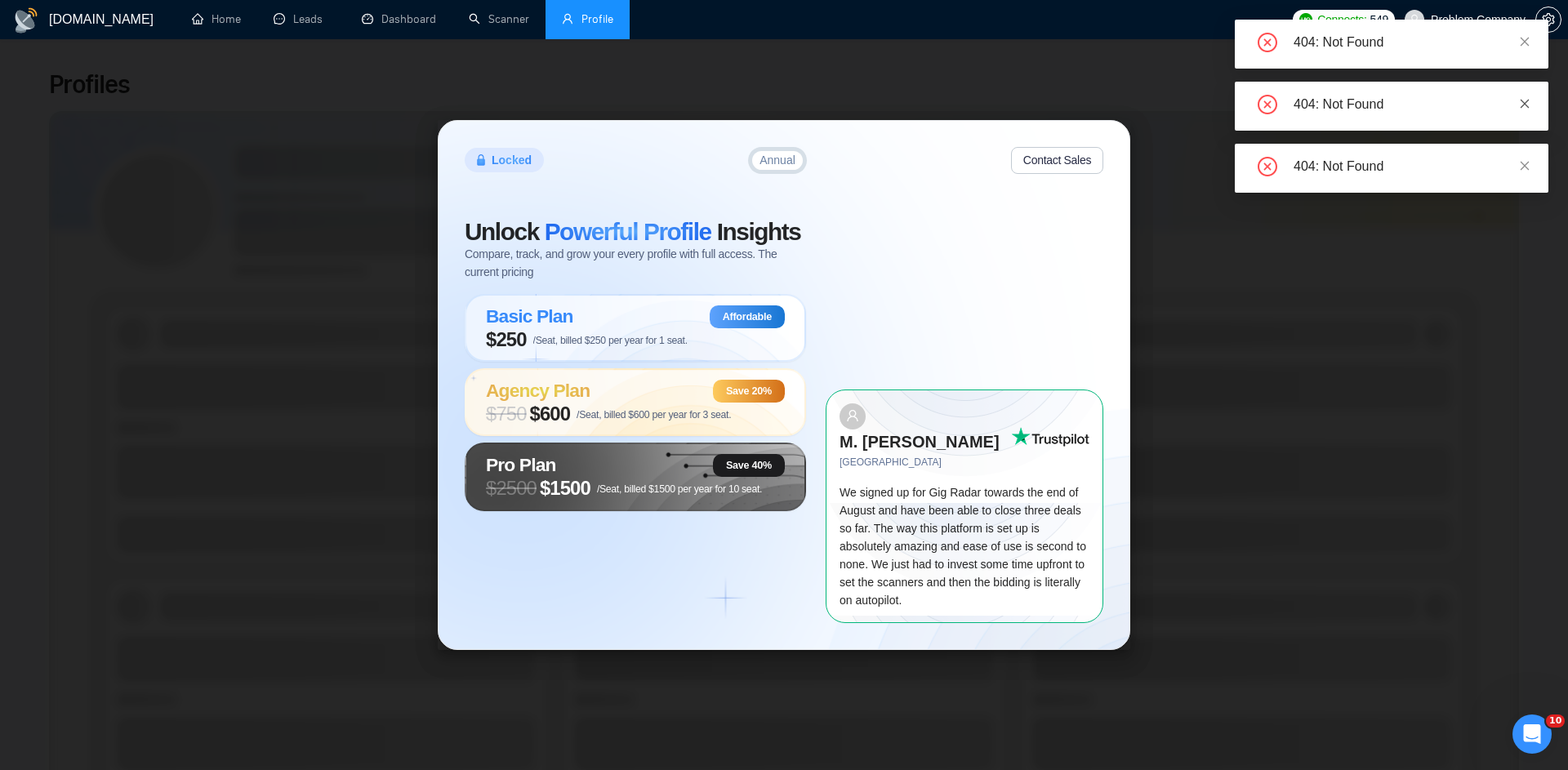
click at [1522, 102] on icon "close" at bounding box center [1524, 104] width 11 height 11
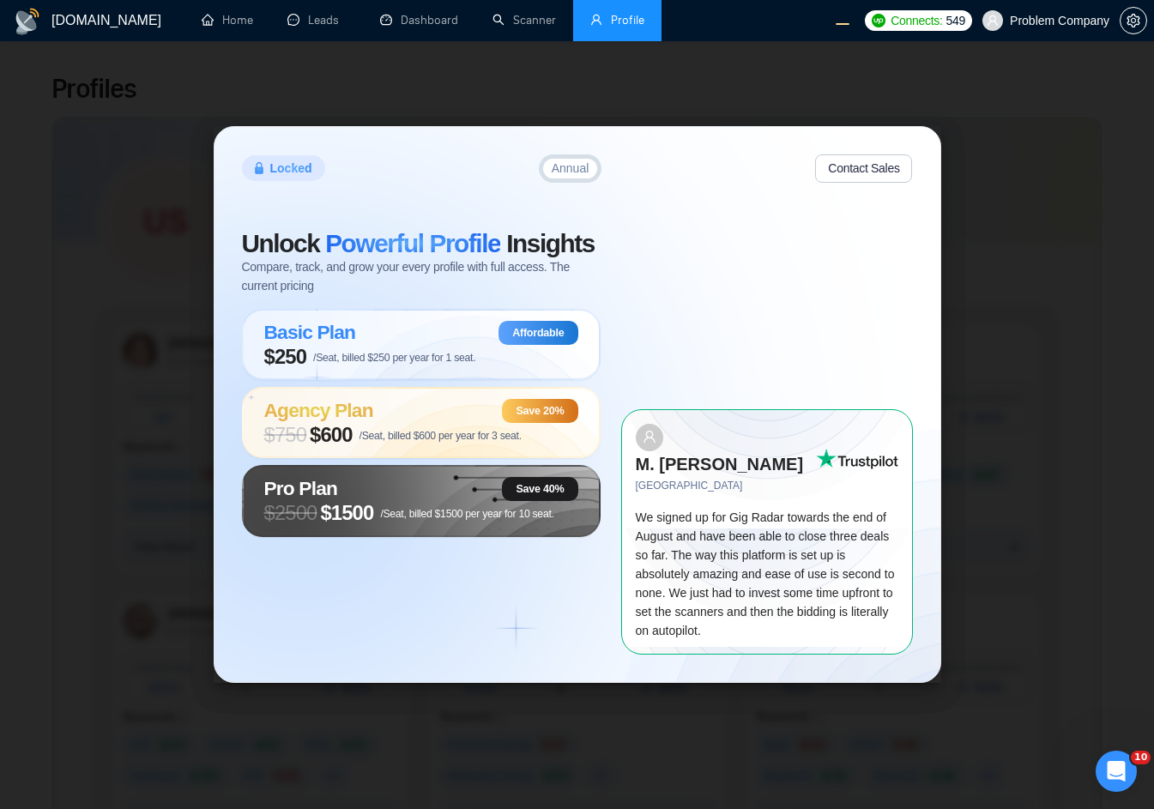
click at [1078, 212] on div "Locked Annual Contact Sales Unlock Powerful Profile Insights Compare, track, an…" at bounding box center [577, 404] width 1154 height 809
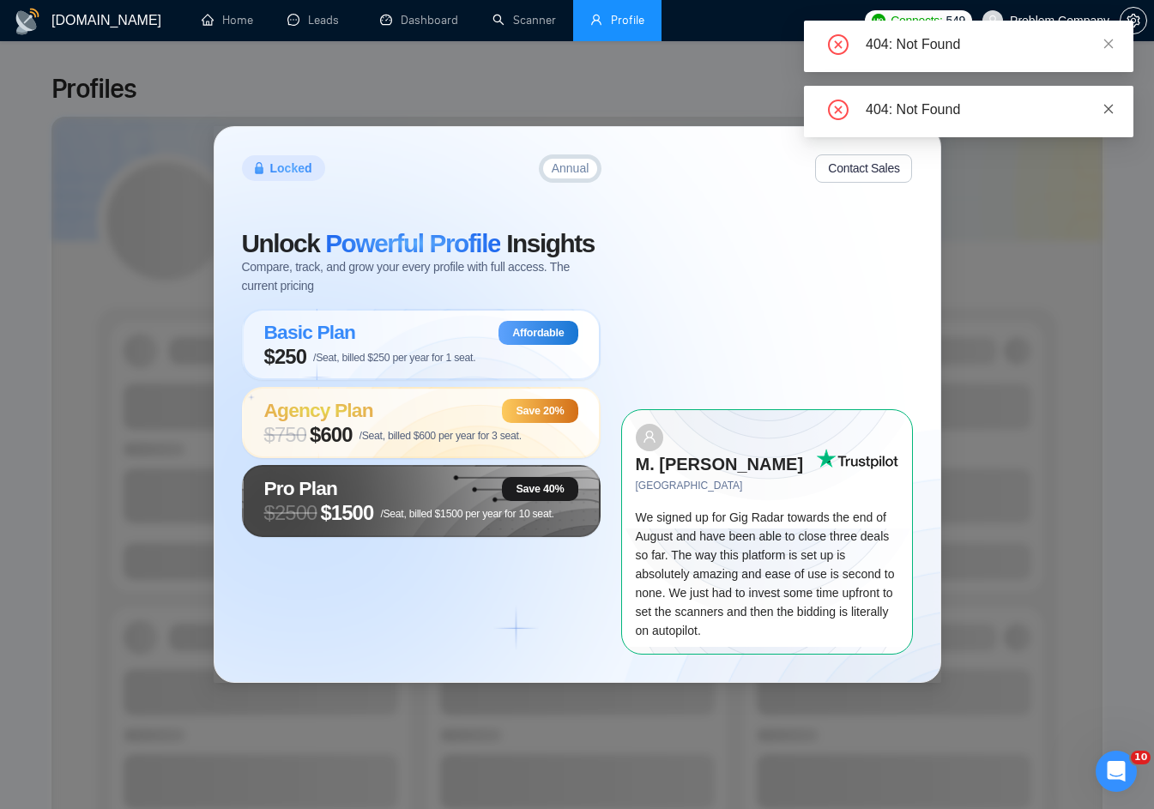
click at [1111, 110] on icon "close" at bounding box center [1108, 109] width 12 height 12
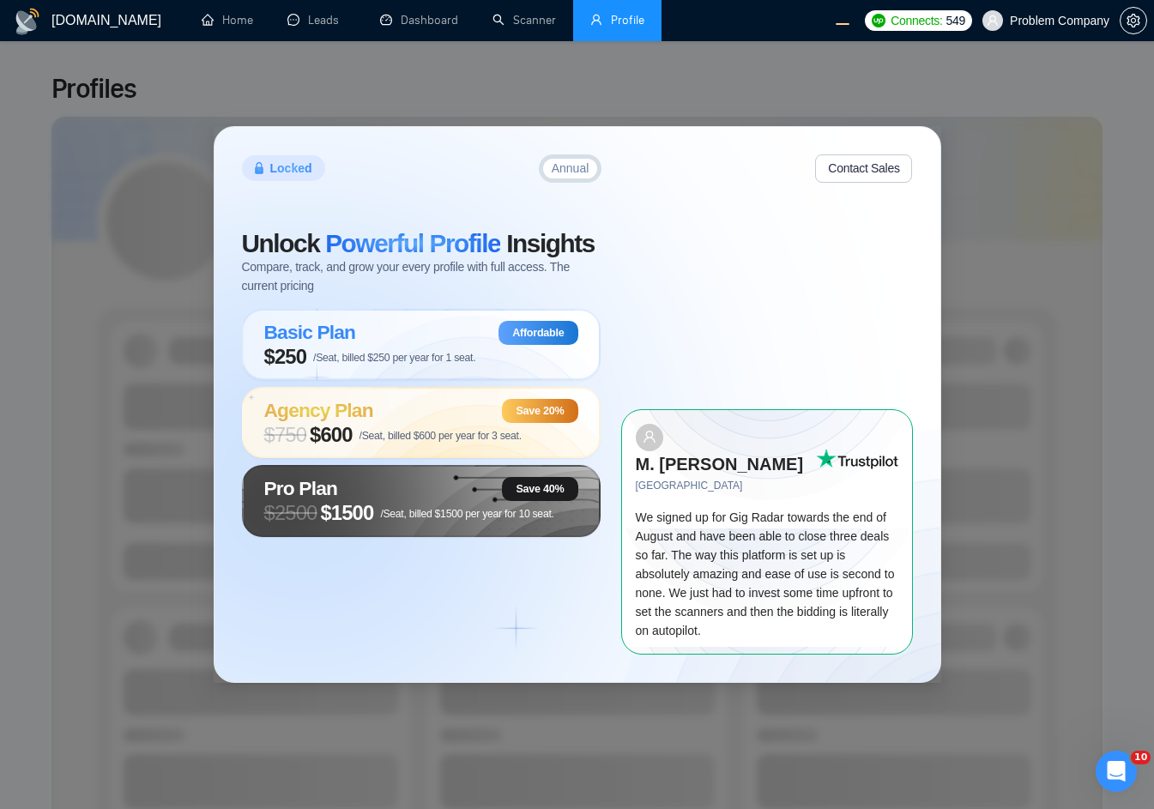
click at [1108, 40] on span "Problem Company" at bounding box center [1046, 20] width 148 height 55
click at [1108, 60] on div "Locked Annual Contact Sales Unlock Powerful Profile Insights Compare, track, an…" at bounding box center [577, 404] width 1154 height 809
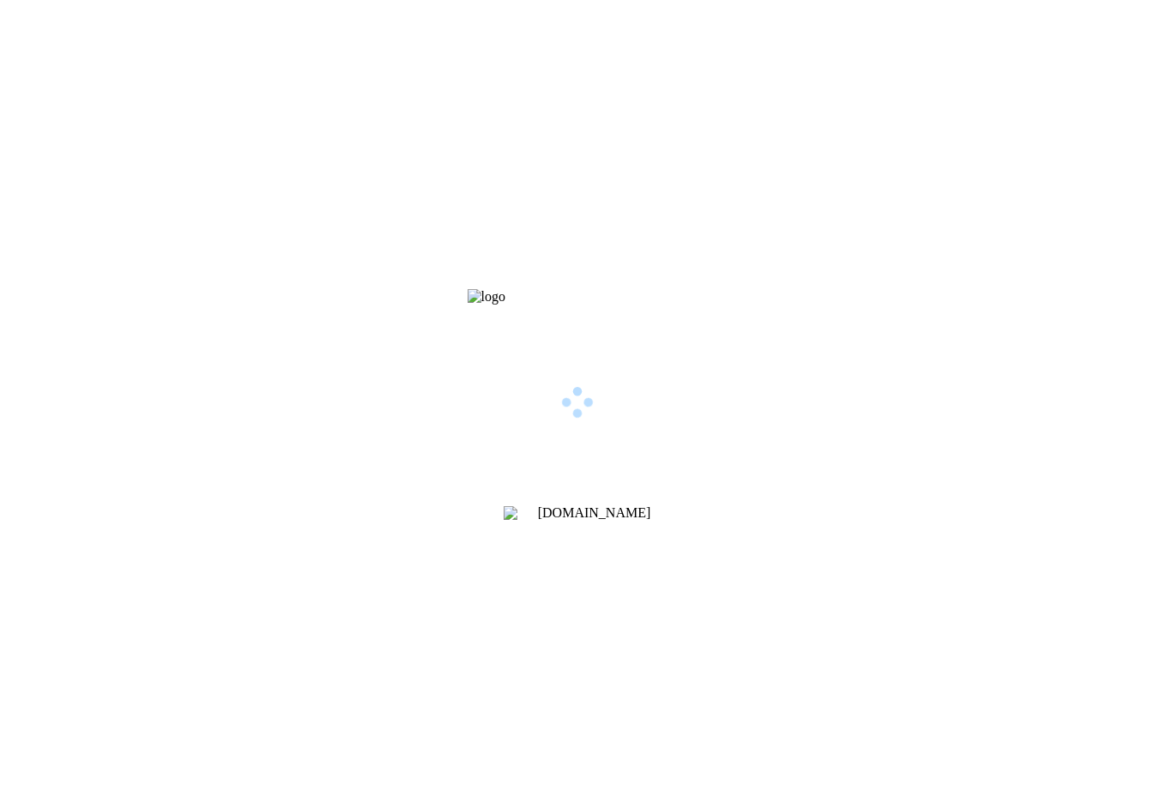
click at [700, 353] on div "[DOMAIN_NAME]" at bounding box center [577, 404] width 1154 height 809
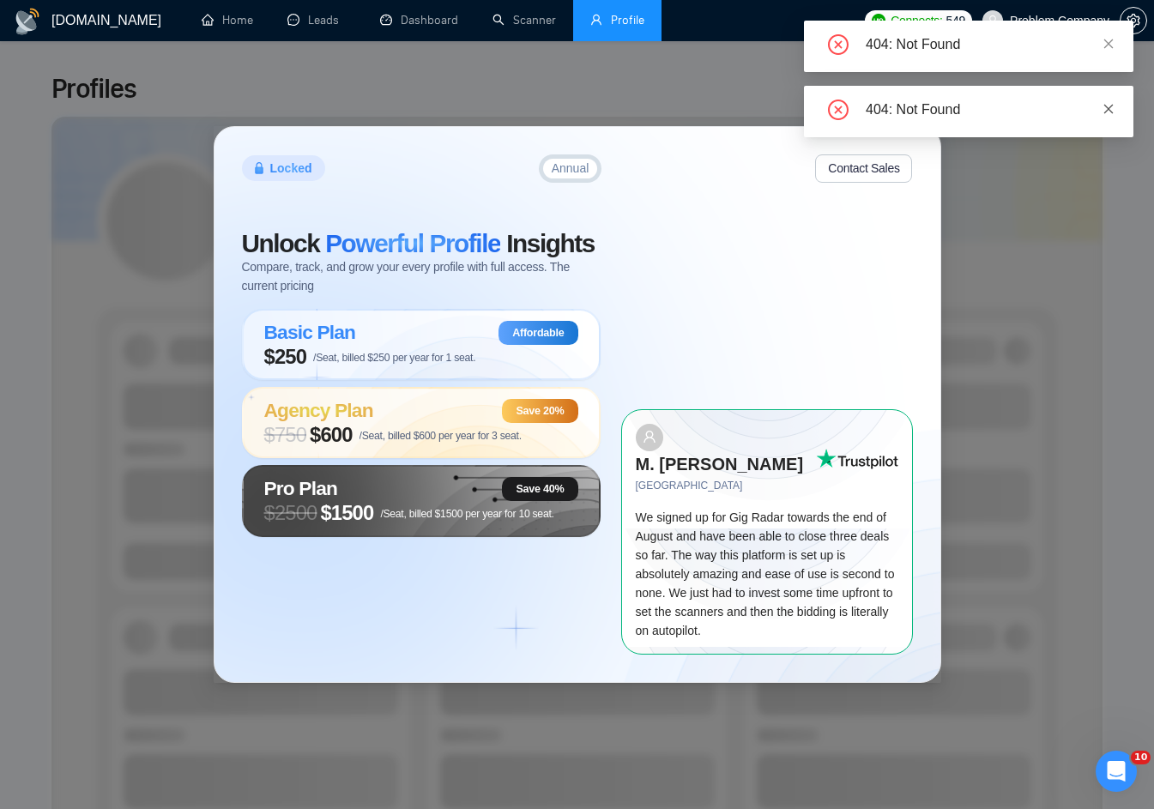
click at [1112, 106] on icon "close" at bounding box center [1108, 109] width 12 height 12
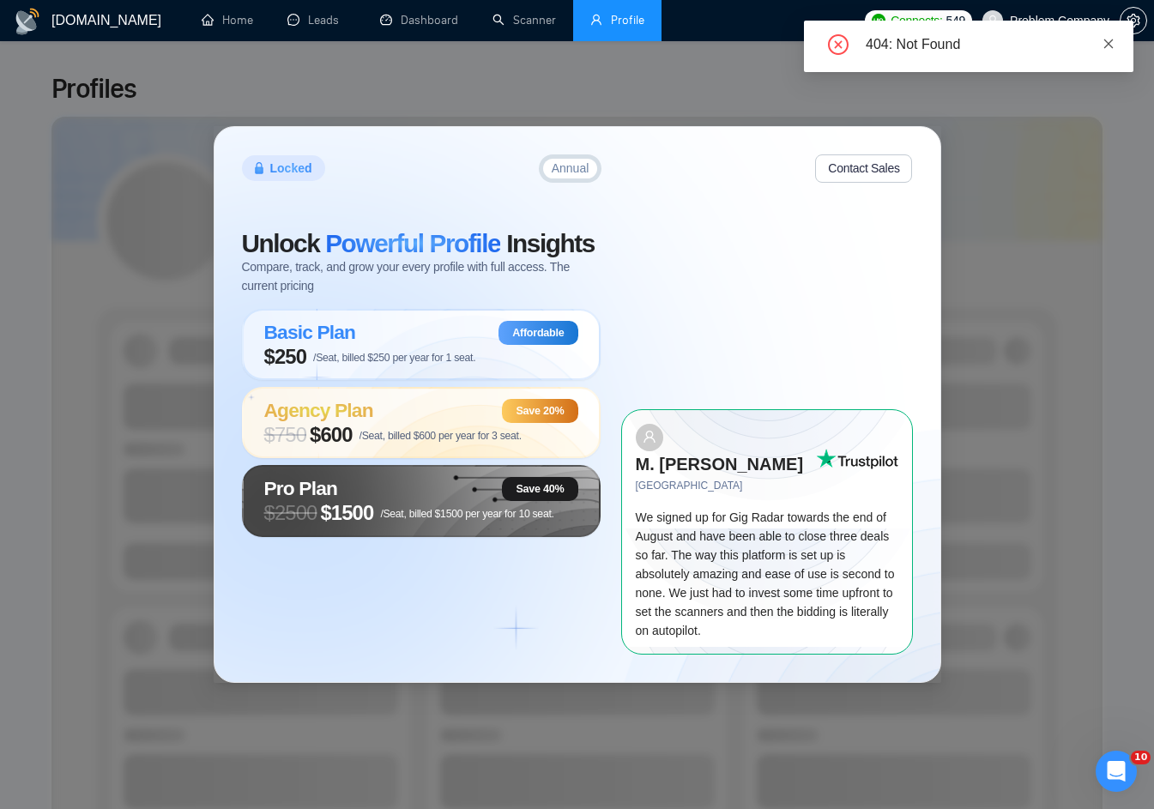
click at [1109, 39] on icon "close" at bounding box center [1108, 44] width 12 height 12
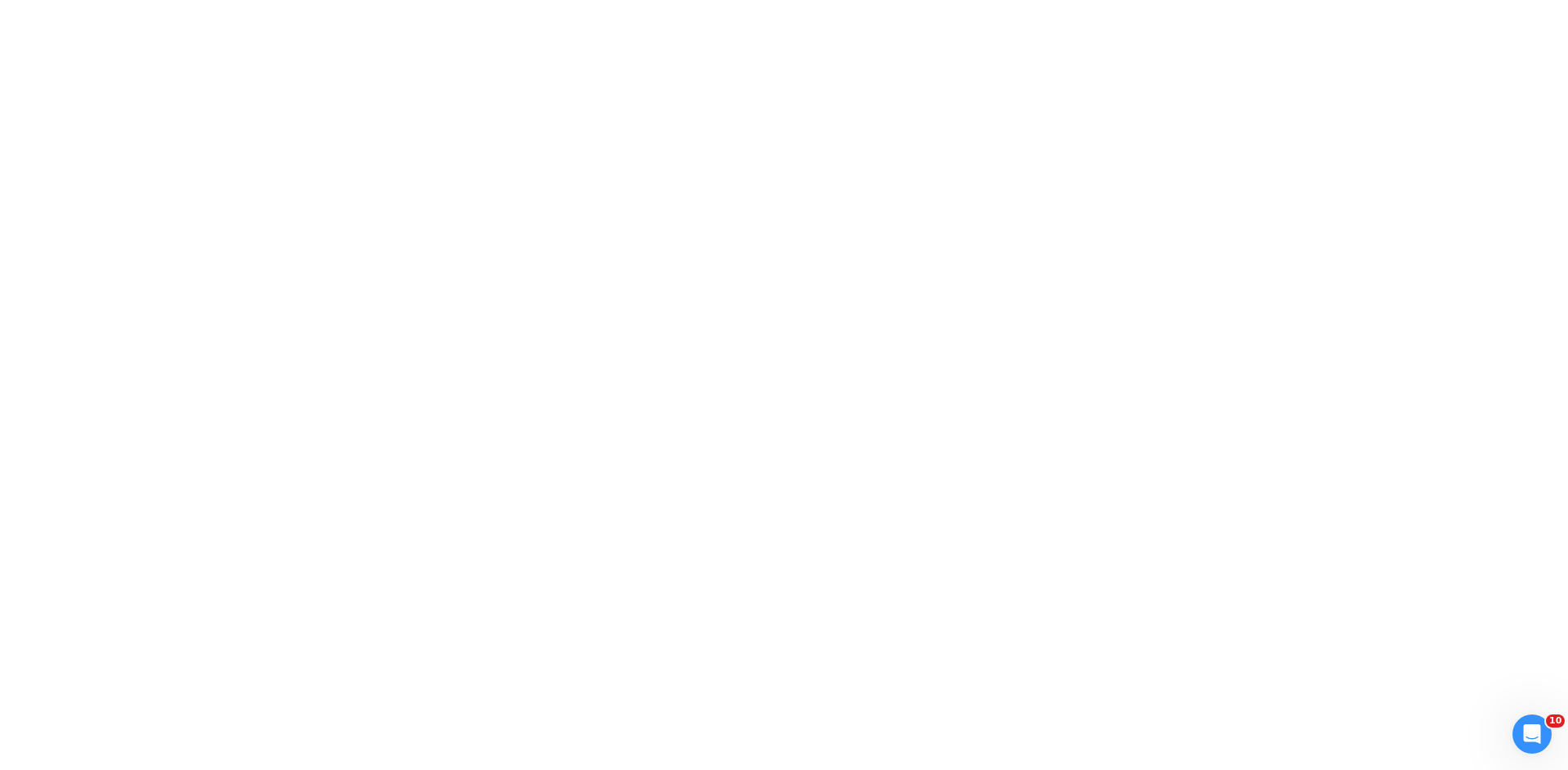
click at [1002, 82] on div at bounding box center [784, 41] width 1568 height 82
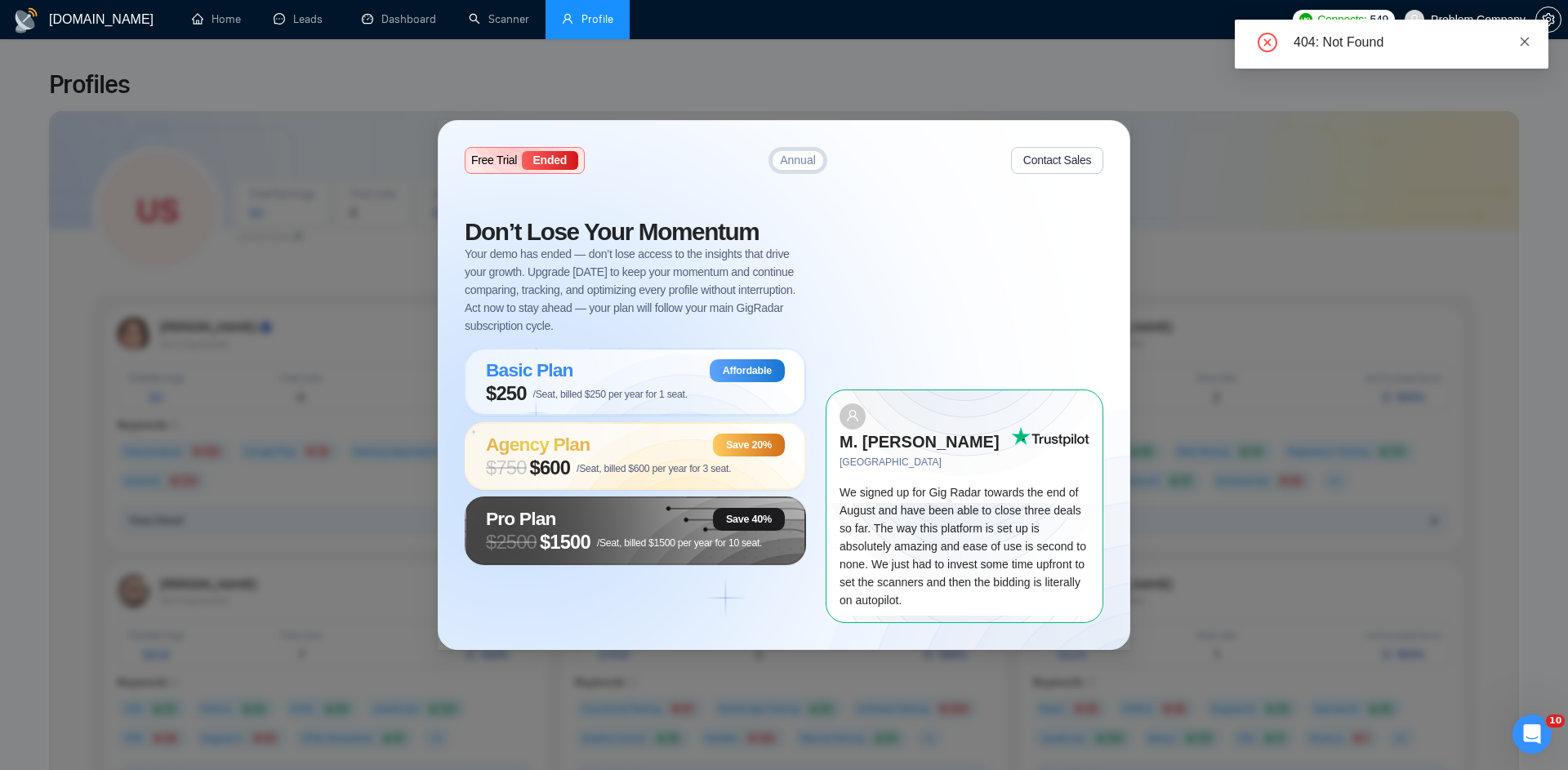
click at [1524, 34] on link at bounding box center [1524, 41] width 11 height 18
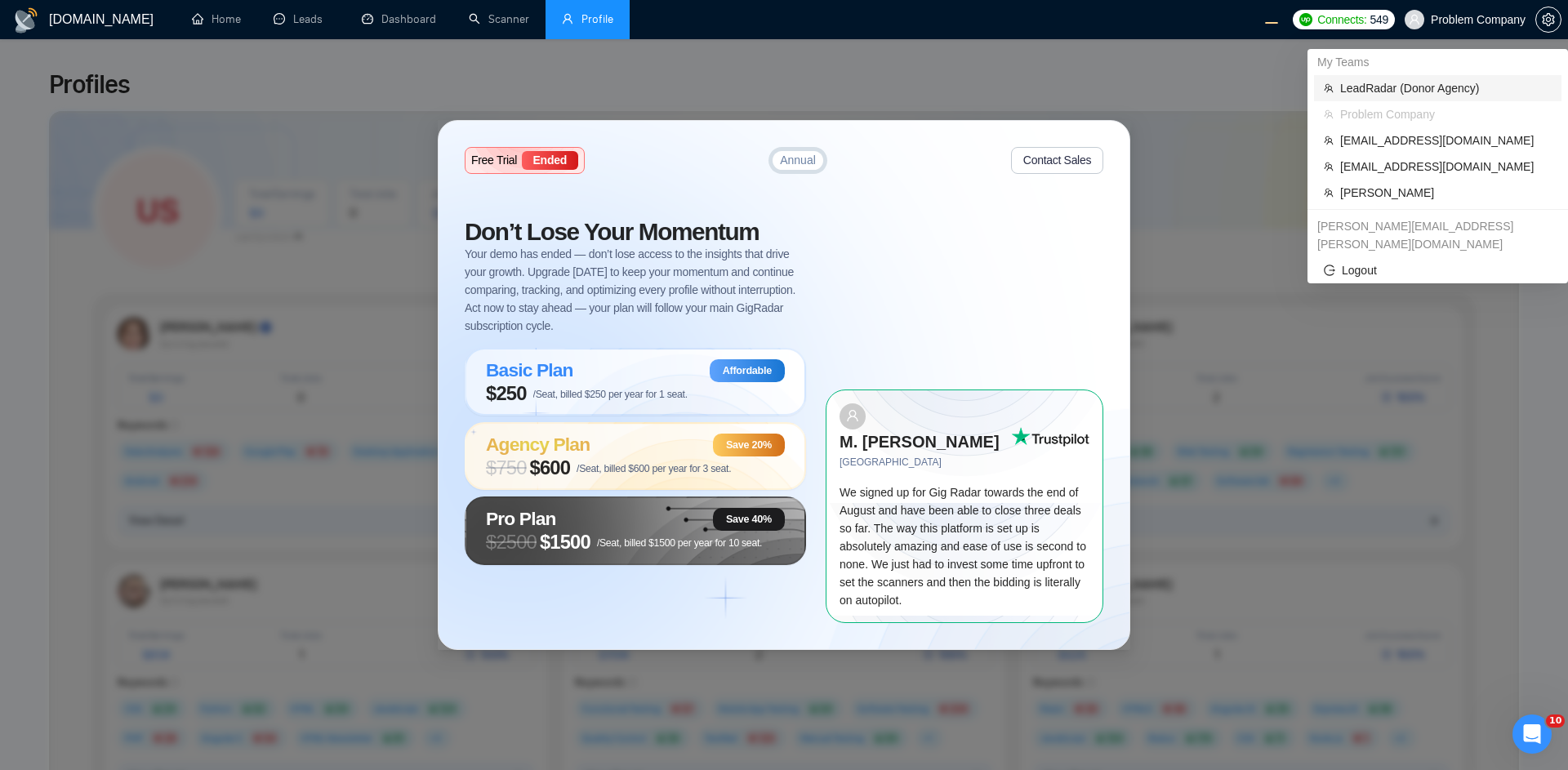
click at [1443, 78] on li "LeadRadar (Donor Agency)" at bounding box center [1438, 88] width 248 height 26
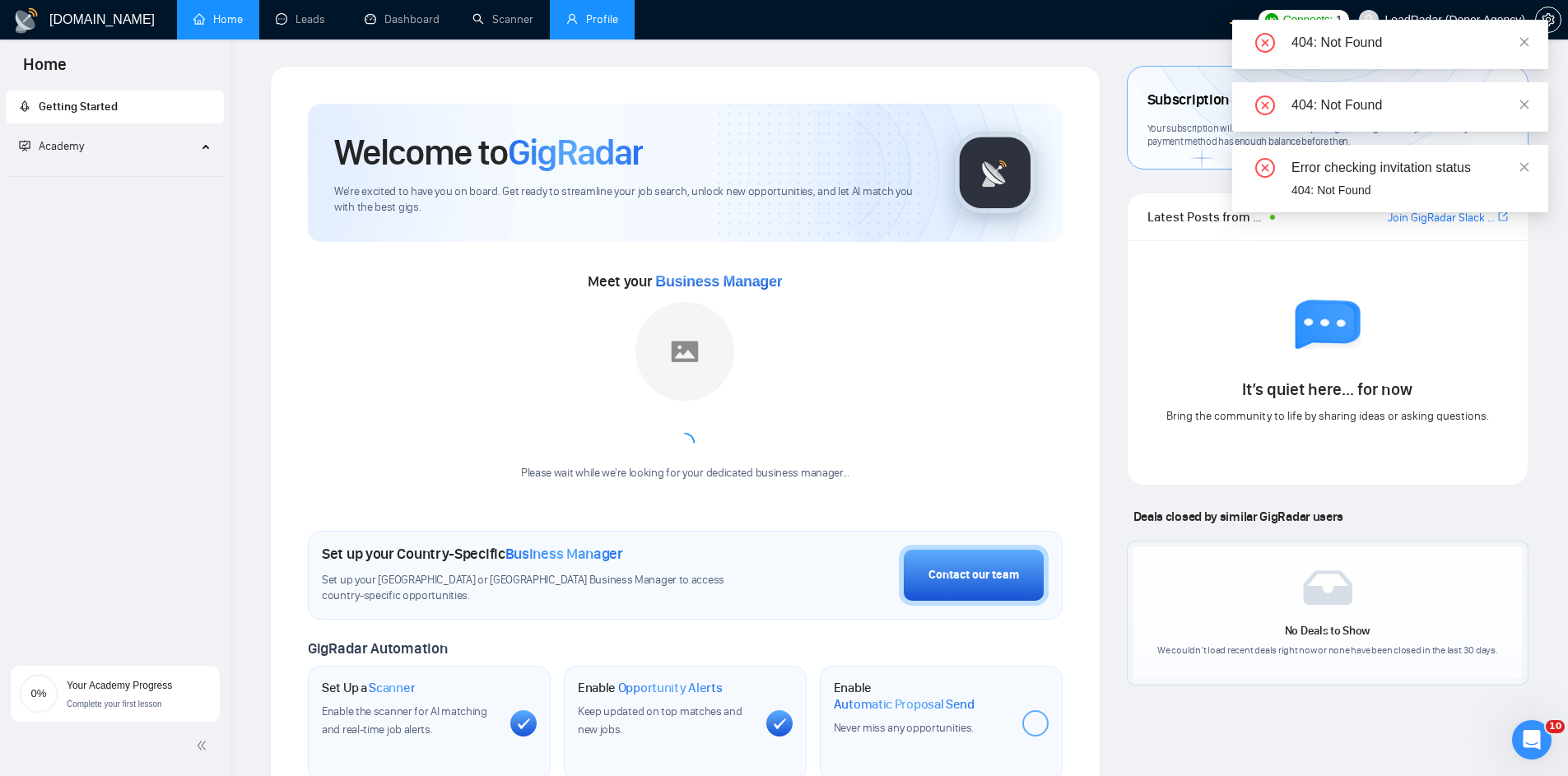
click at [595, 16] on link "Profile" at bounding box center [592, 19] width 52 height 14
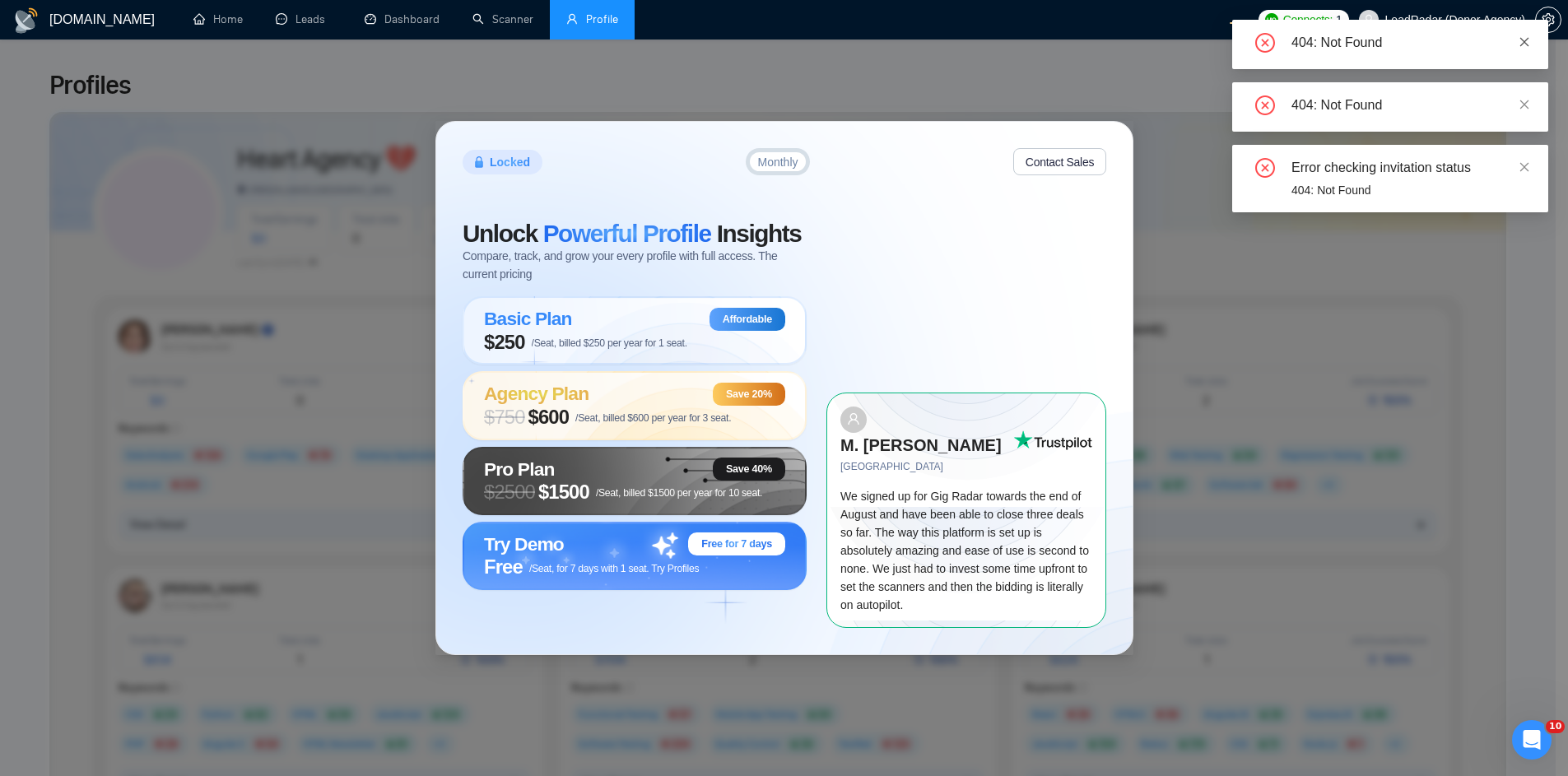
click at [1524, 43] on icon "close" at bounding box center [1525, 42] width 12 height 12
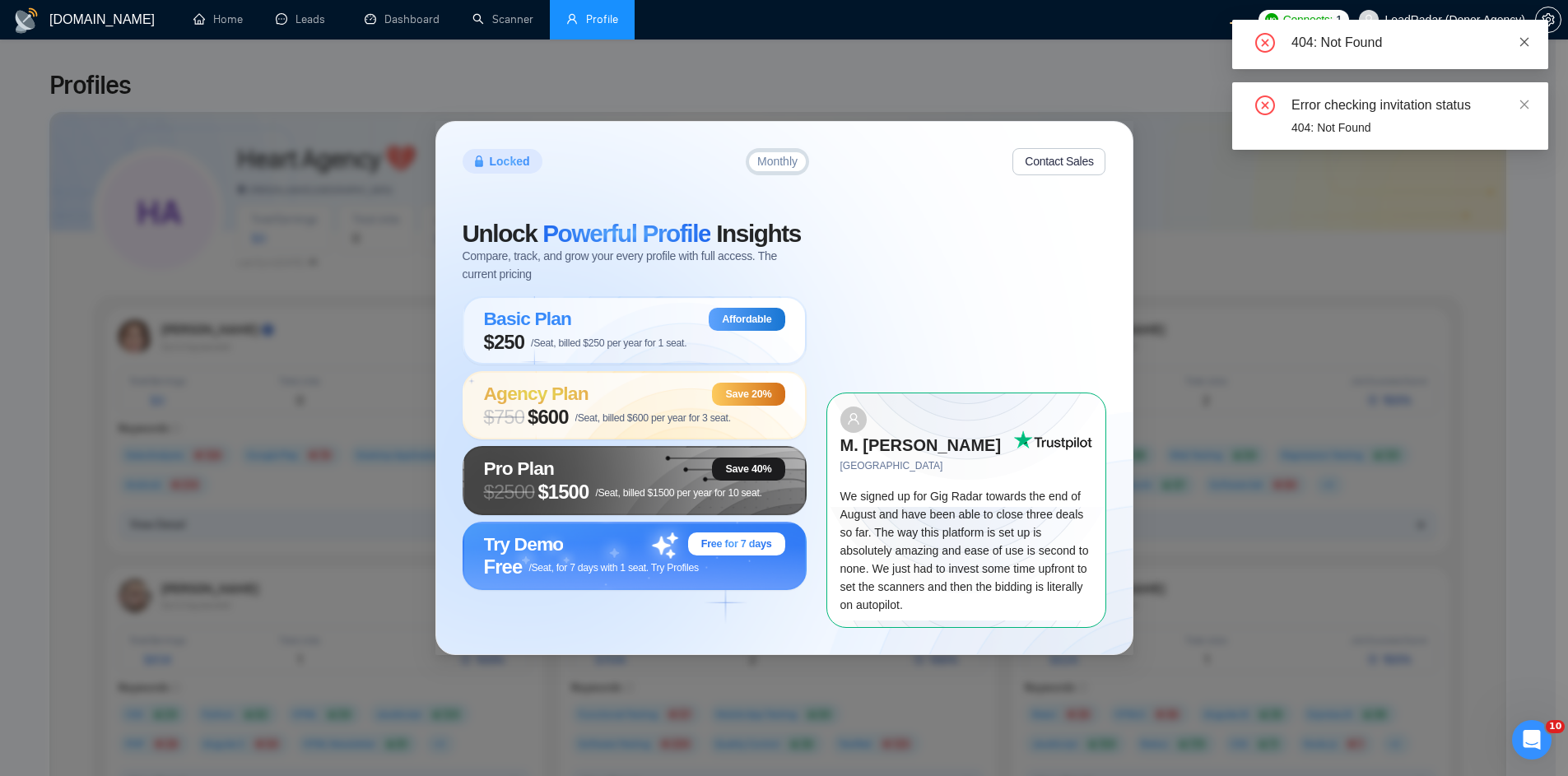
click at [1526, 52] on div "404: Not Found" at bounding box center [1410, 42] width 237 height 20
click at [1529, 45] on icon "close" at bounding box center [1524, 41] width 9 height 9
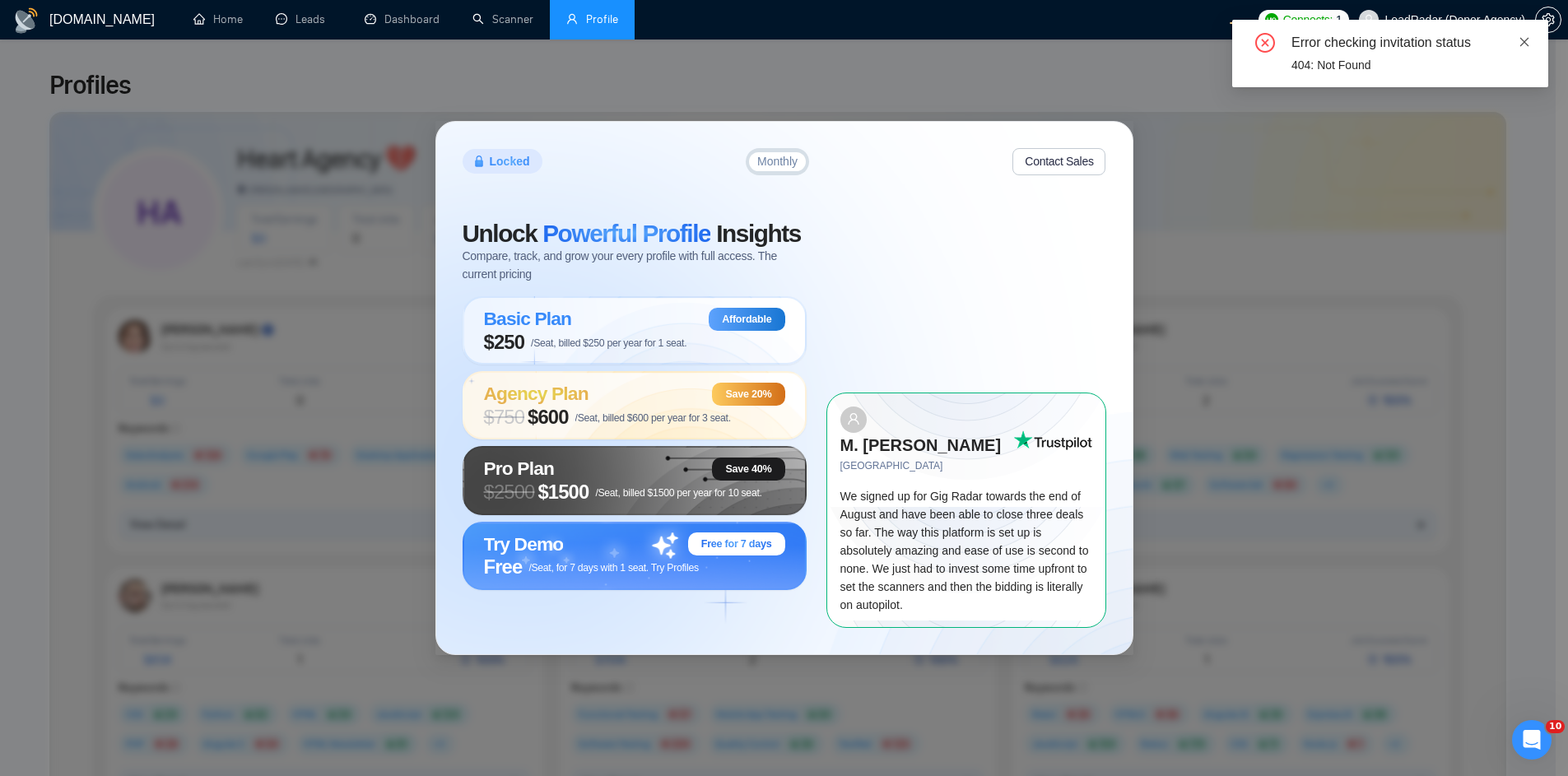
click at [1528, 37] on icon "close" at bounding box center [1525, 42] width 12 height 12
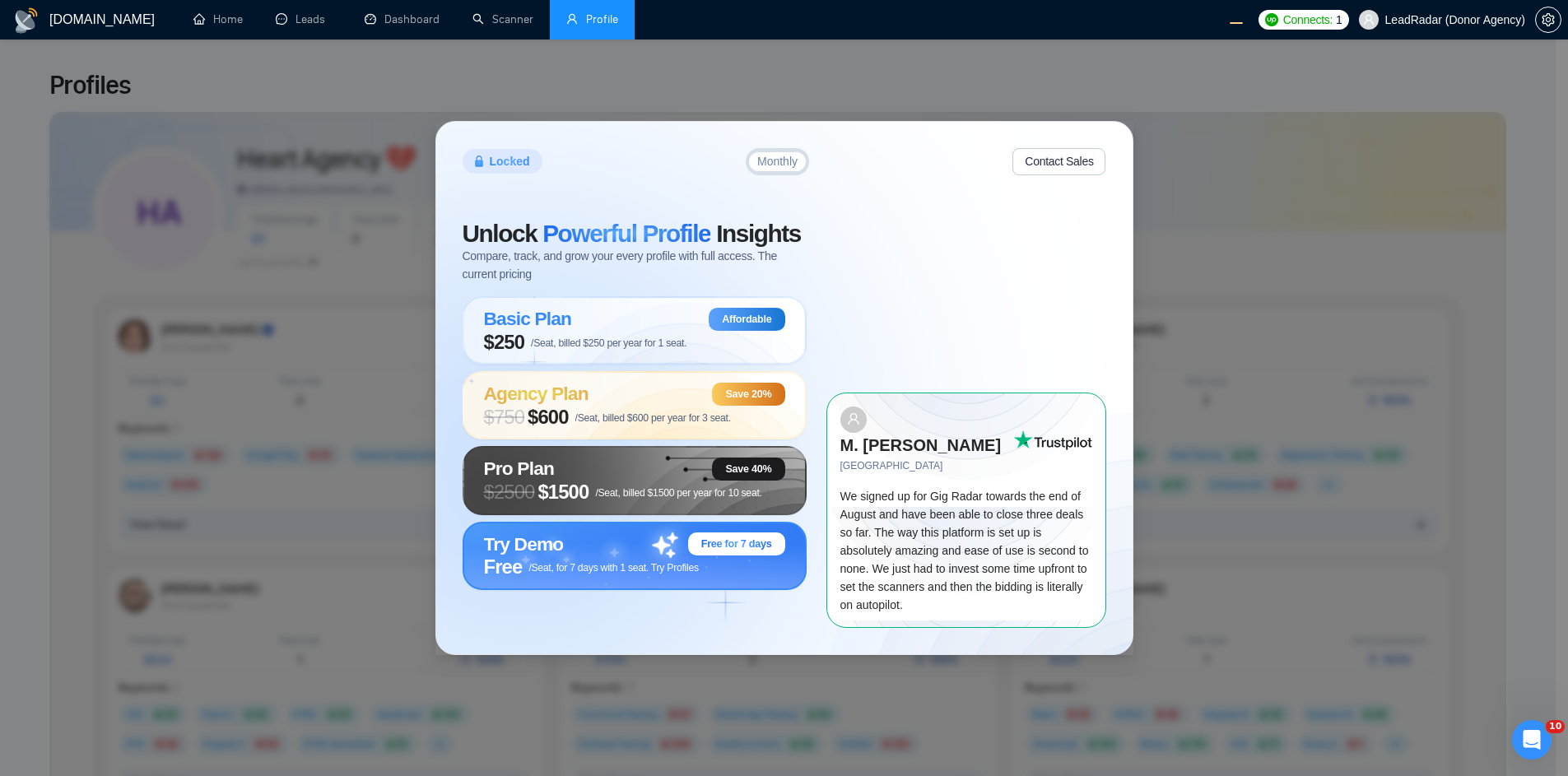
click at [559, 574] on span "/Seat, for 7 days with 1 seat. Try Profiles" at bounding box center [613, 568] width 170 height 12
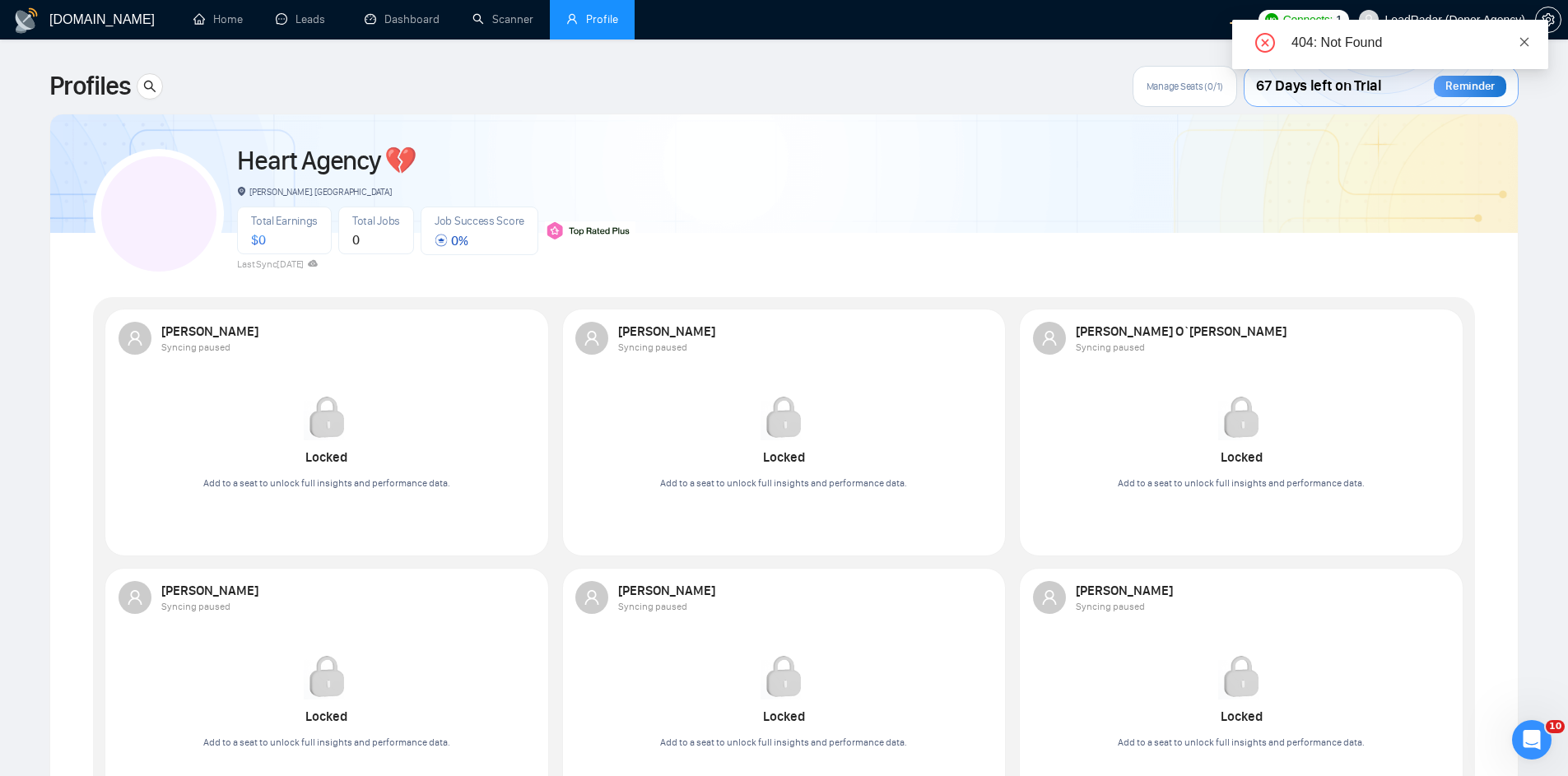
click at [1527, 43] on icon "close" at bounding box center [1524, 41] width 9 height 9
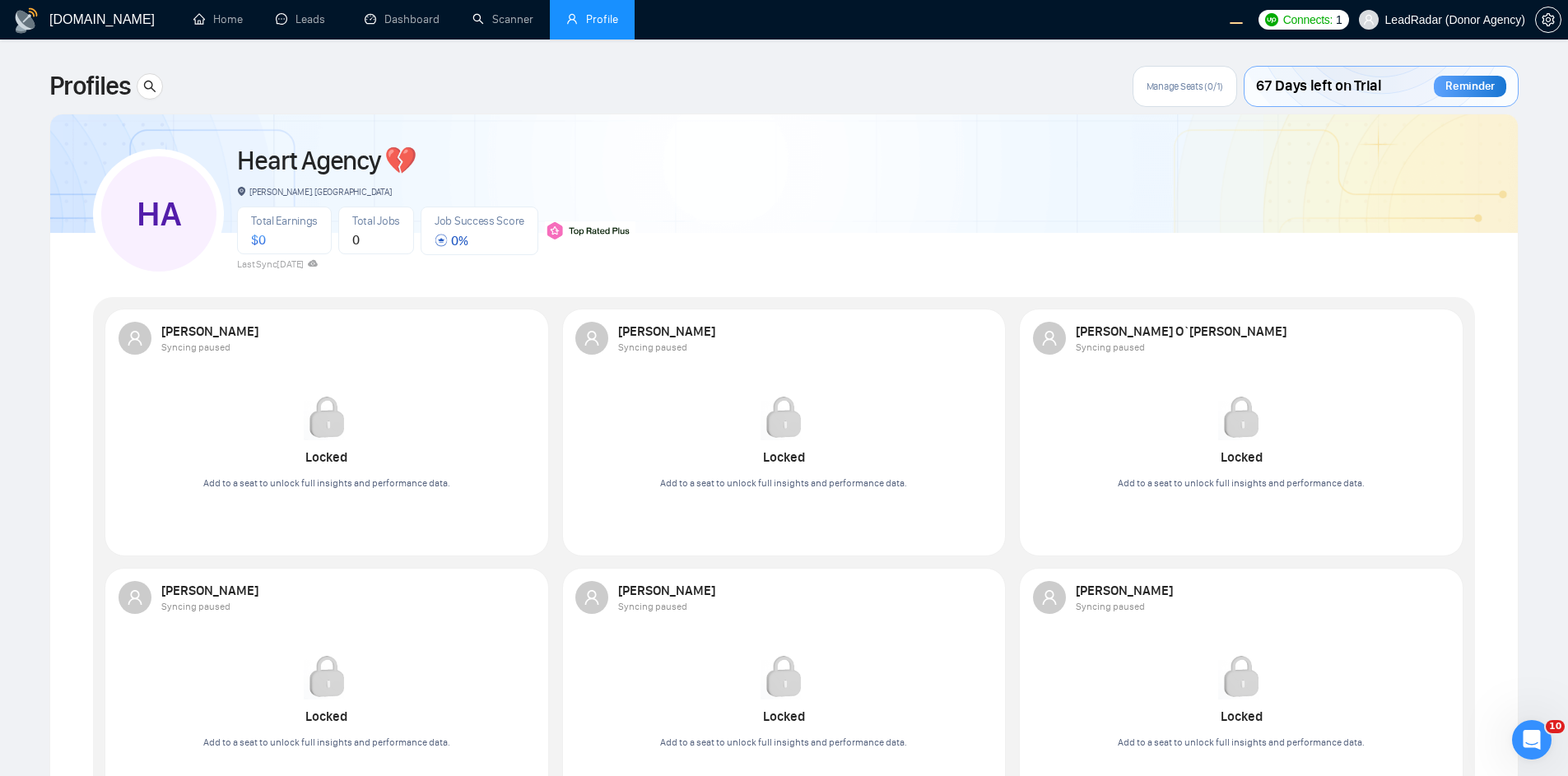
click at [936, 280] on div "HA Heart Agency 💔 Boardman, United States Total Earnings $ 0 Total Jobs 0 Job S…" at bounding box center [784, 631] width 1382 height 995
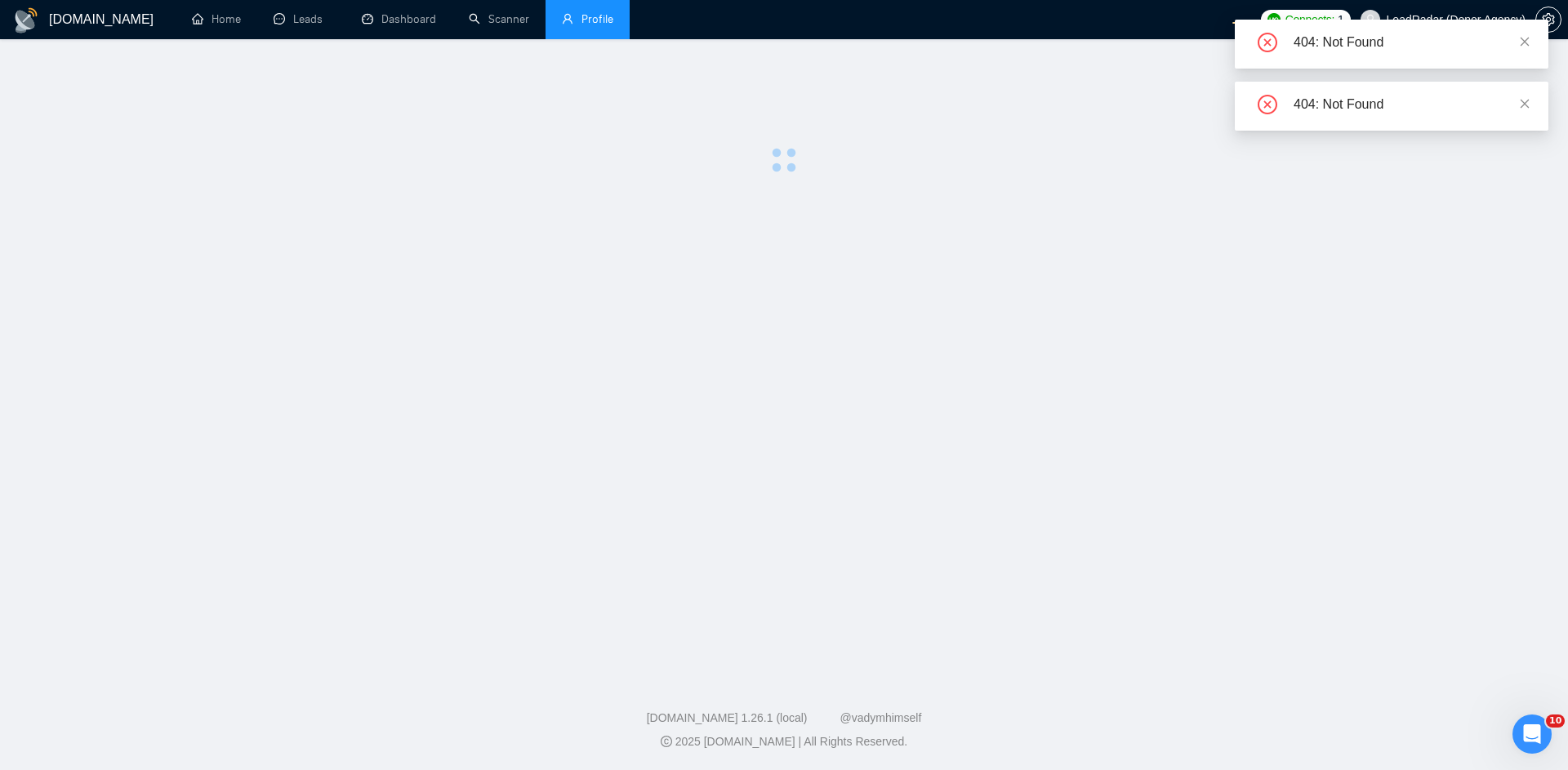
click at [939, 232] on main at bounding box center [784, 355] width 1516 height 579
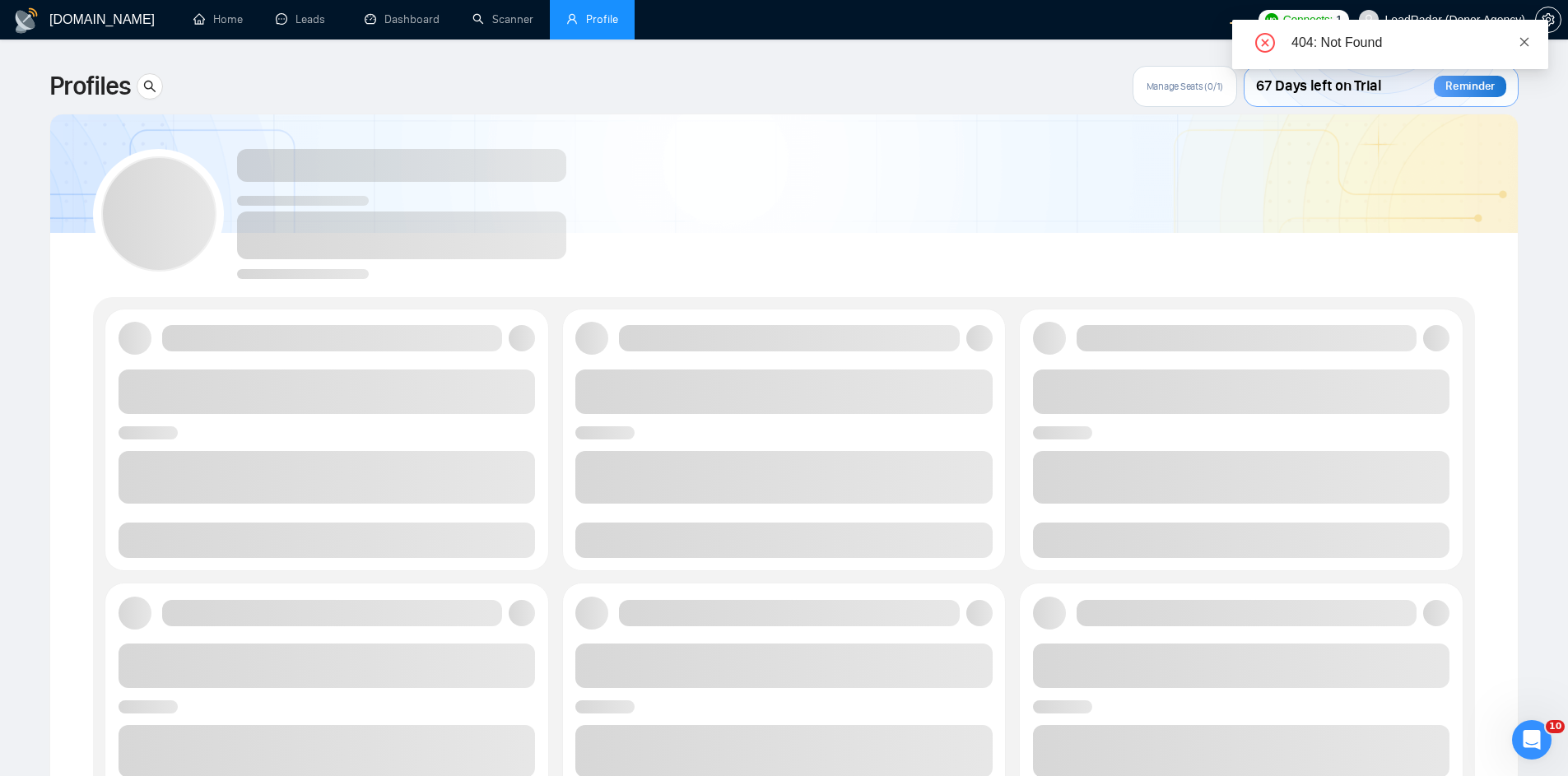
click at [1519, 39] on icon "close" at bounding box center [1525, 42] width 12 height 12
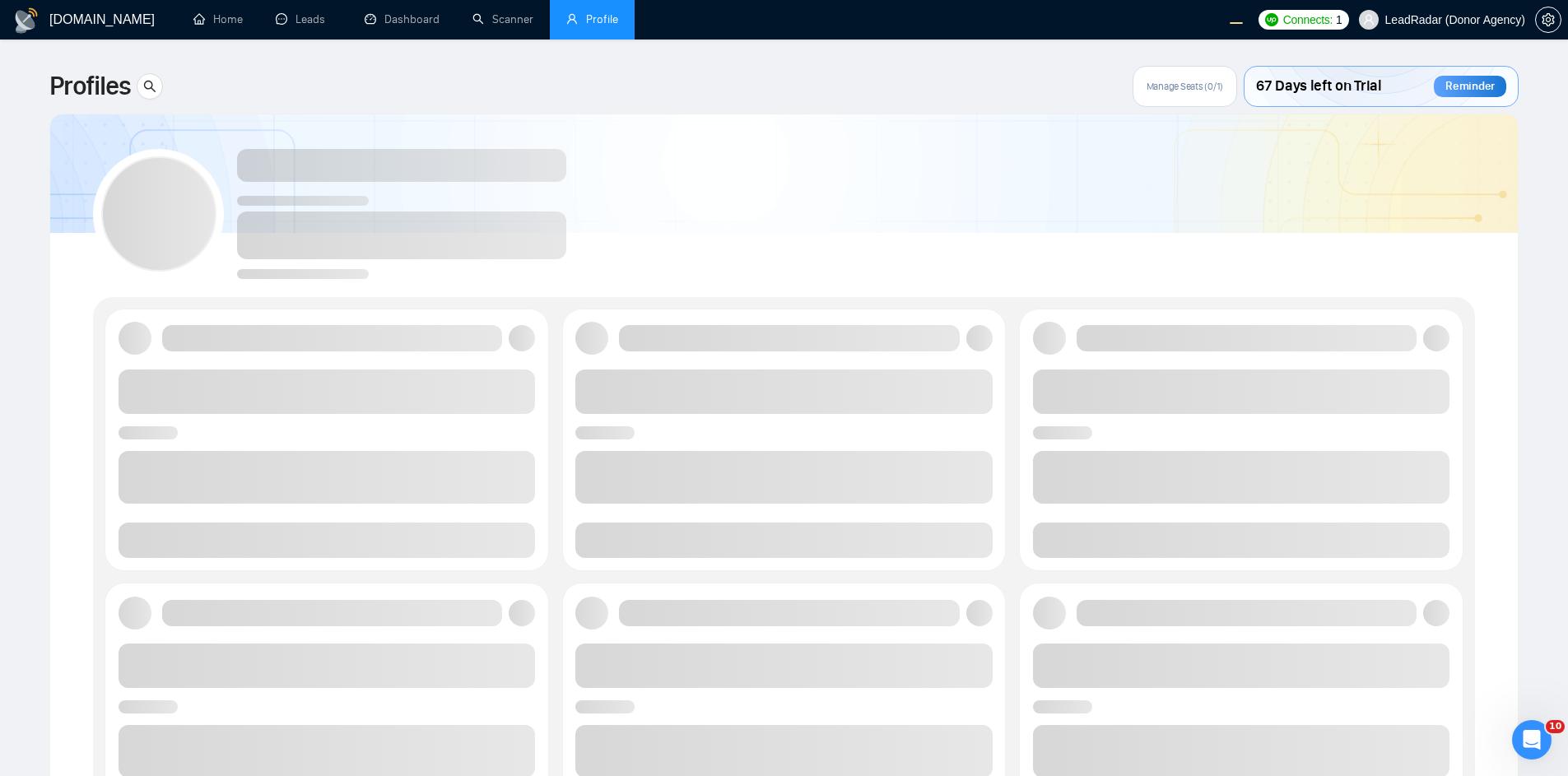
click at [748, 136] on div at bounding box center [784, 207] width 1382 height 146
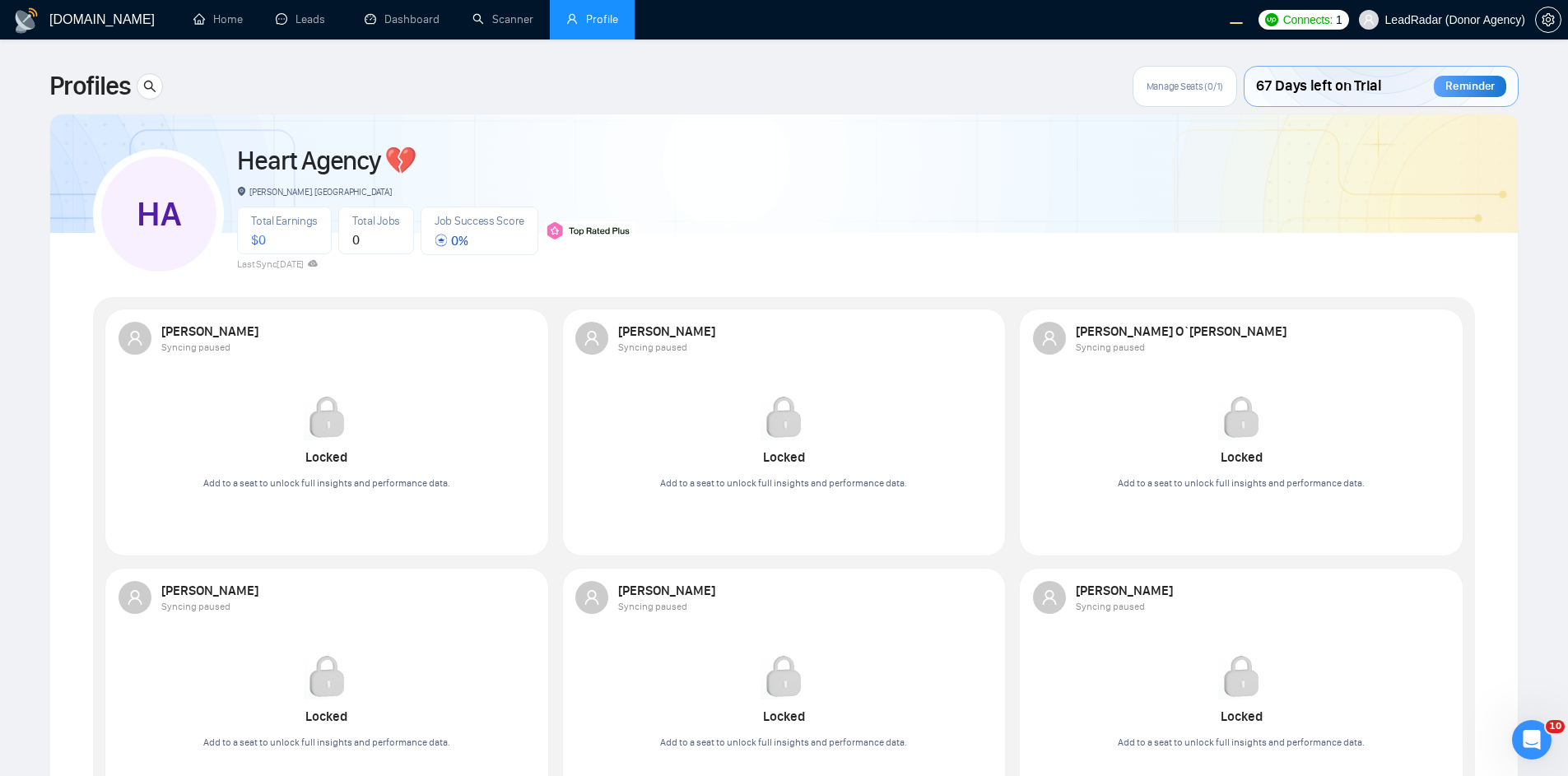
click at [860, 184] on div "HA Heart Agency 💔 [PERSON_NAME], [GEOGRAPHIC_DATA] Total Earnings $ 0 Total Job…" at bounding box center [784, 207] width 1382 height 146
click at [1014, 200] on div "HA Heart Agency 💔 [PERSON_NAME], [GEOGRAPHIC_DATA] Total Earnings $ 0 Total Job…" at bounding box center [784, 207] width 1382 height 146
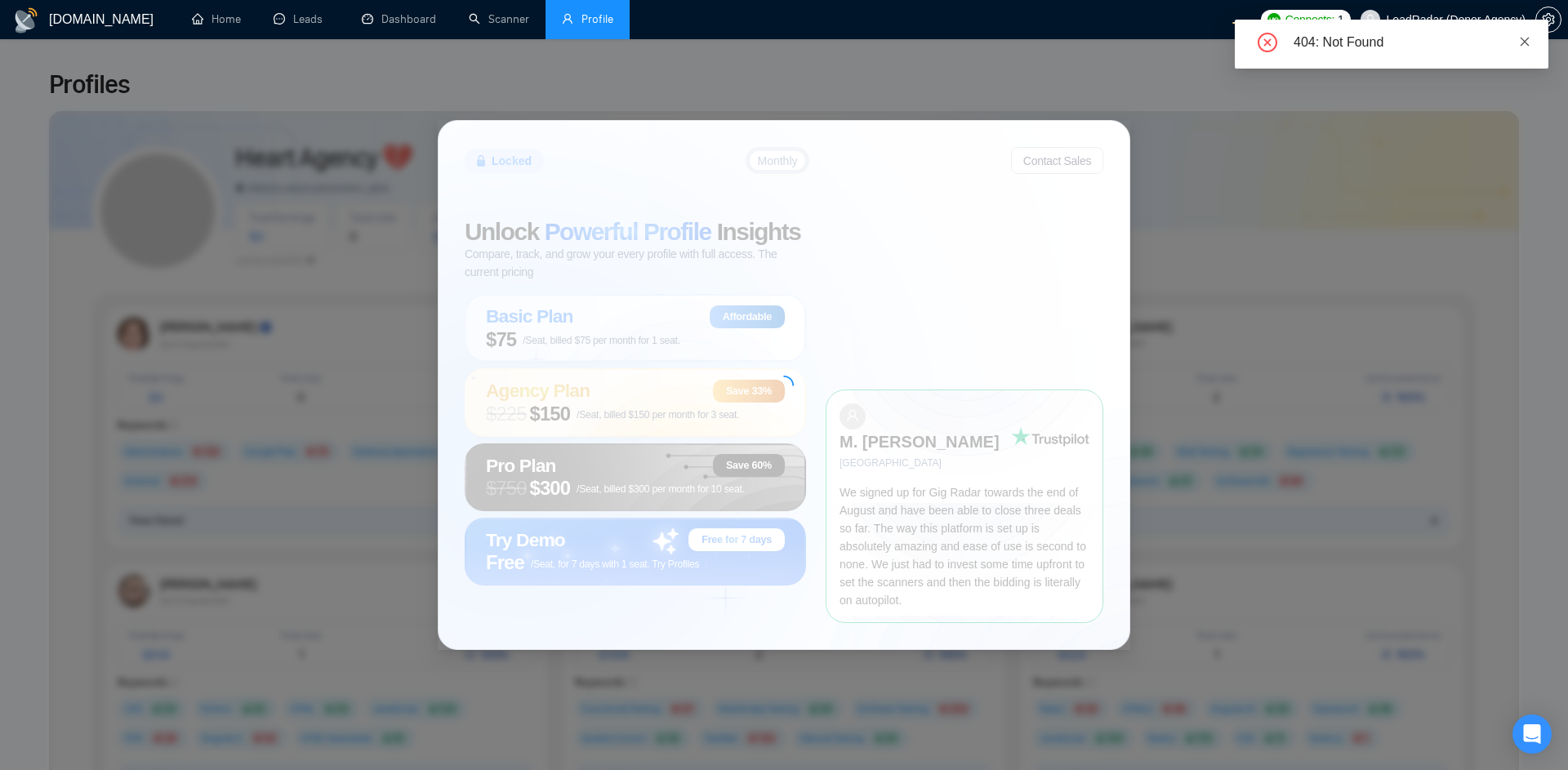
click at [1523, 41] on icon "close" at bounding box center [1524, 42] width 11 height 11
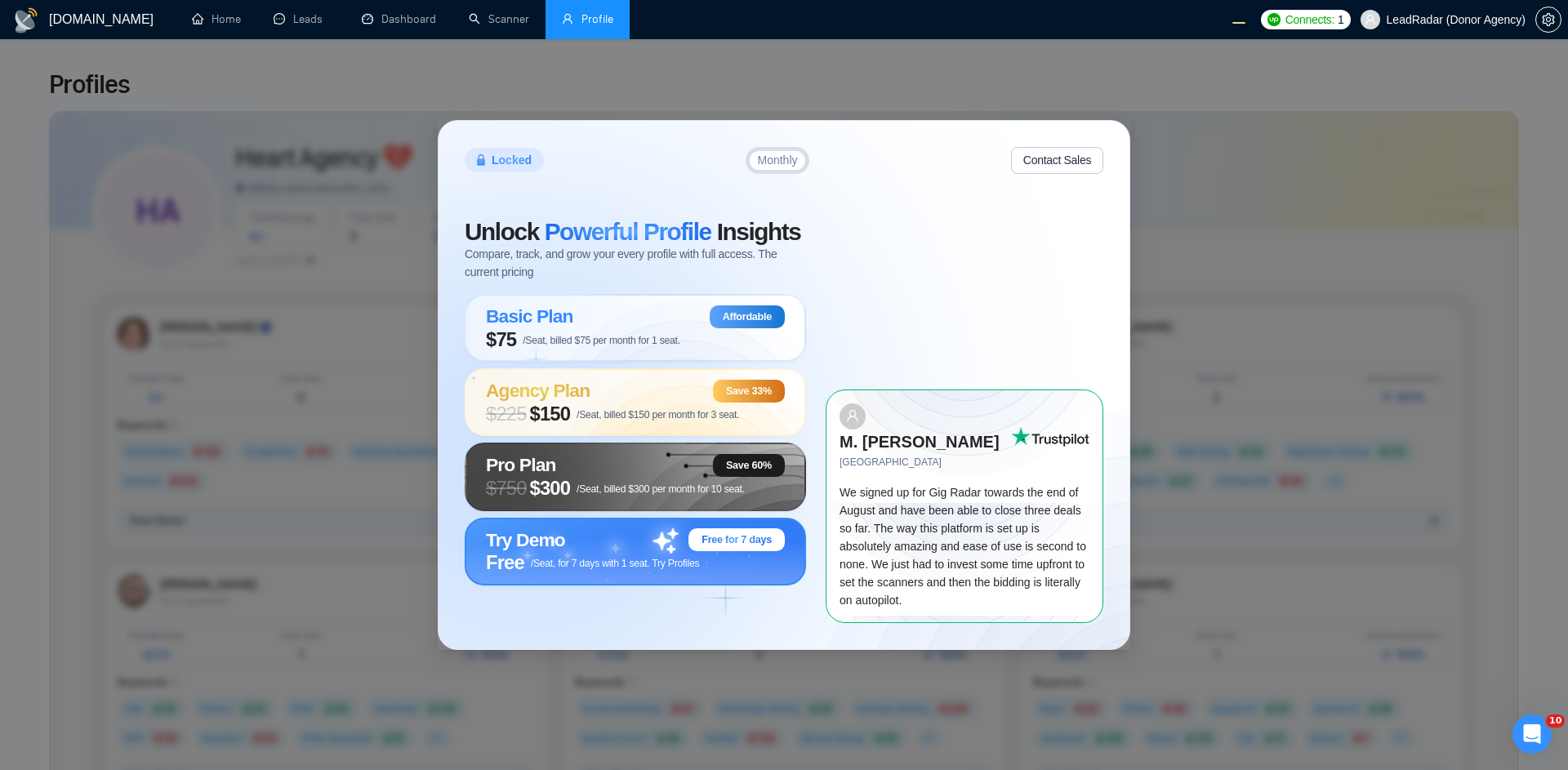
click at [614, 565] on span "Free /Seat, for 7 days with 1 seat. Try Profiles" at bounding box center [592, 563] width 213 height 23
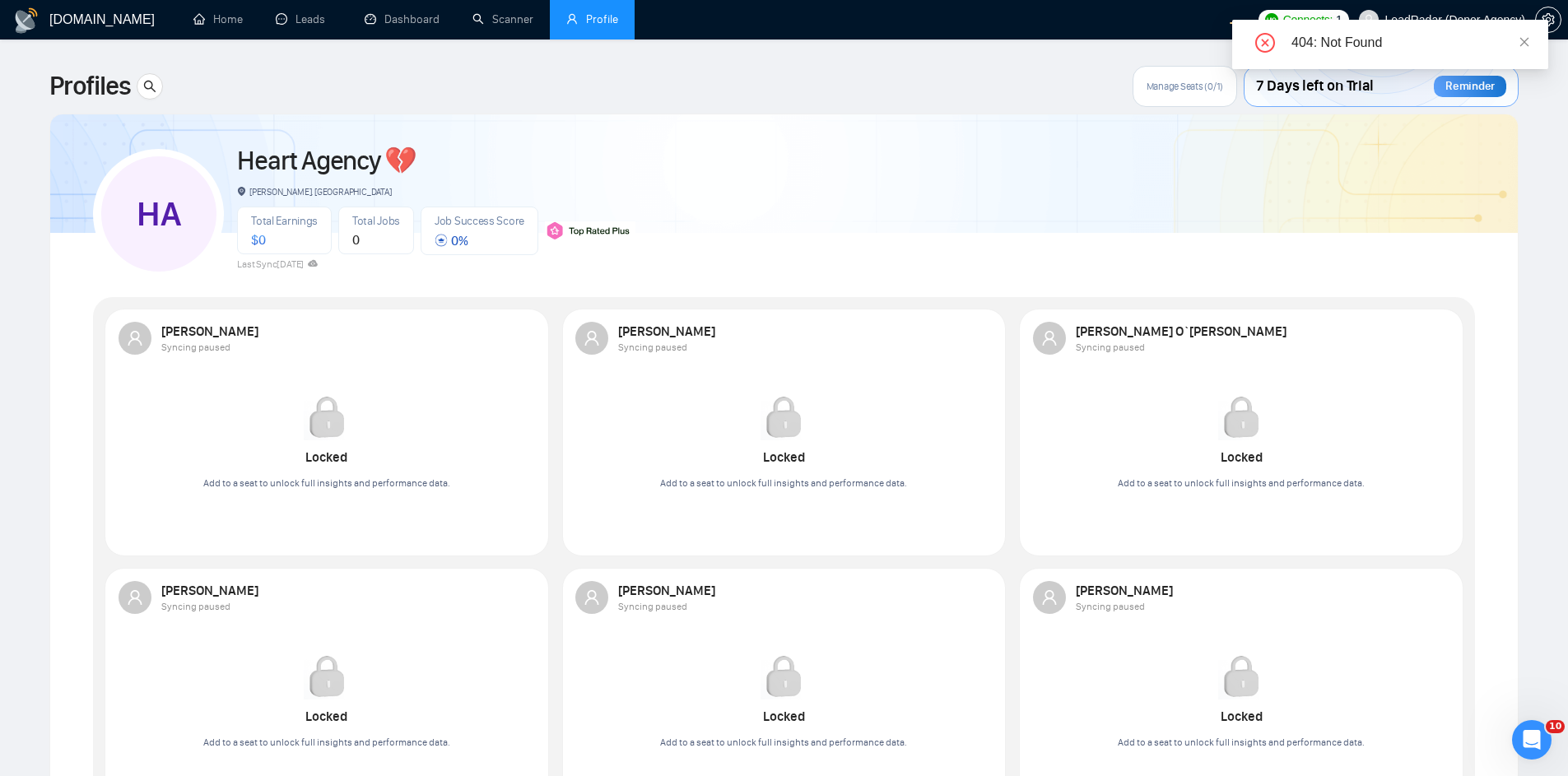
click at [1516, 40] on div "404: Not Found" at bounding box center [1410, 42] width 237 height 20
click at [1523, 43] on icon "close" at bounding box center [1524, 41] width 9 height 9
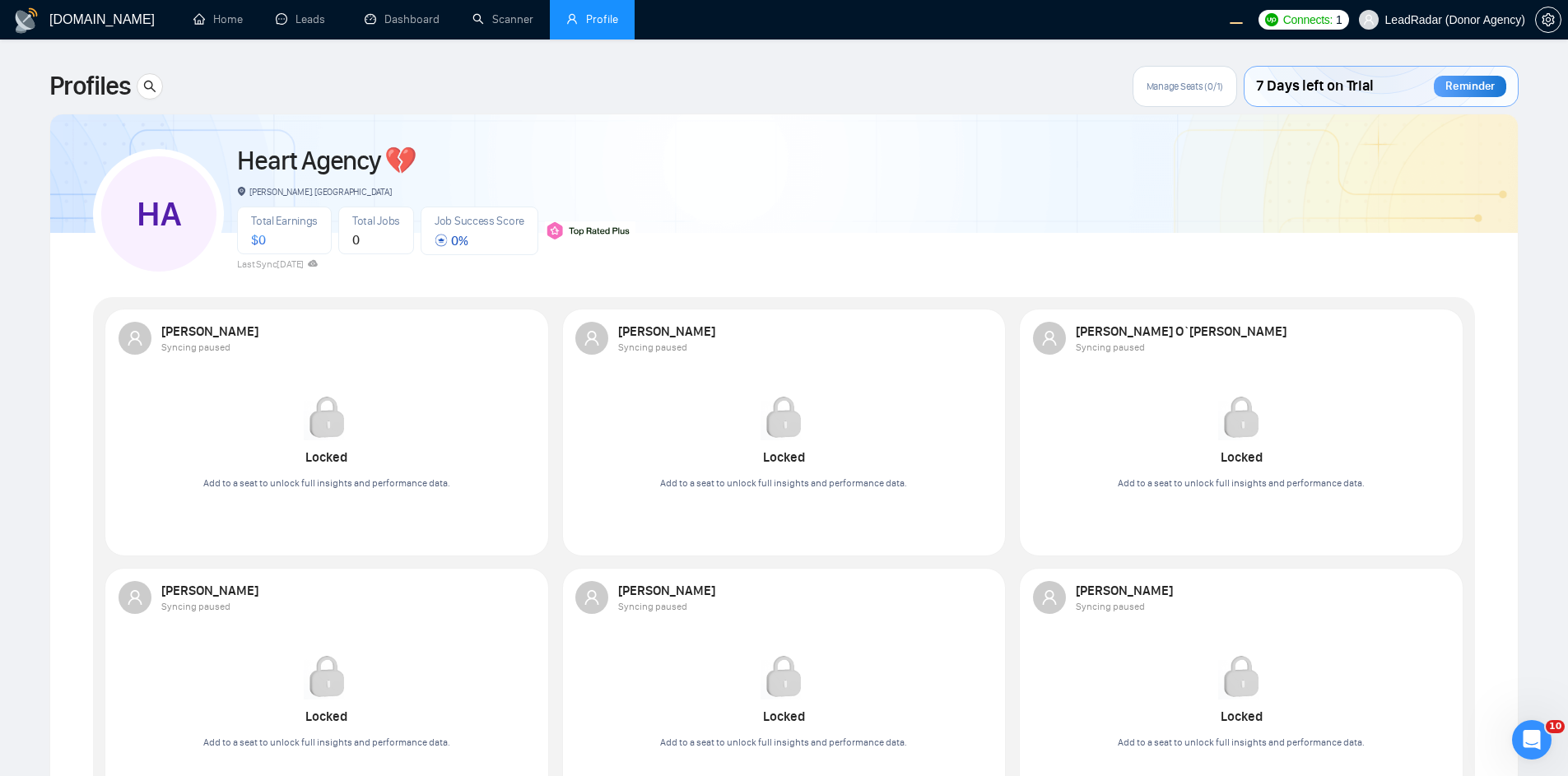
click at [1308, 85] on span "7 Days left on Trial" at bounding box center [1315, 85] width 118 height 28
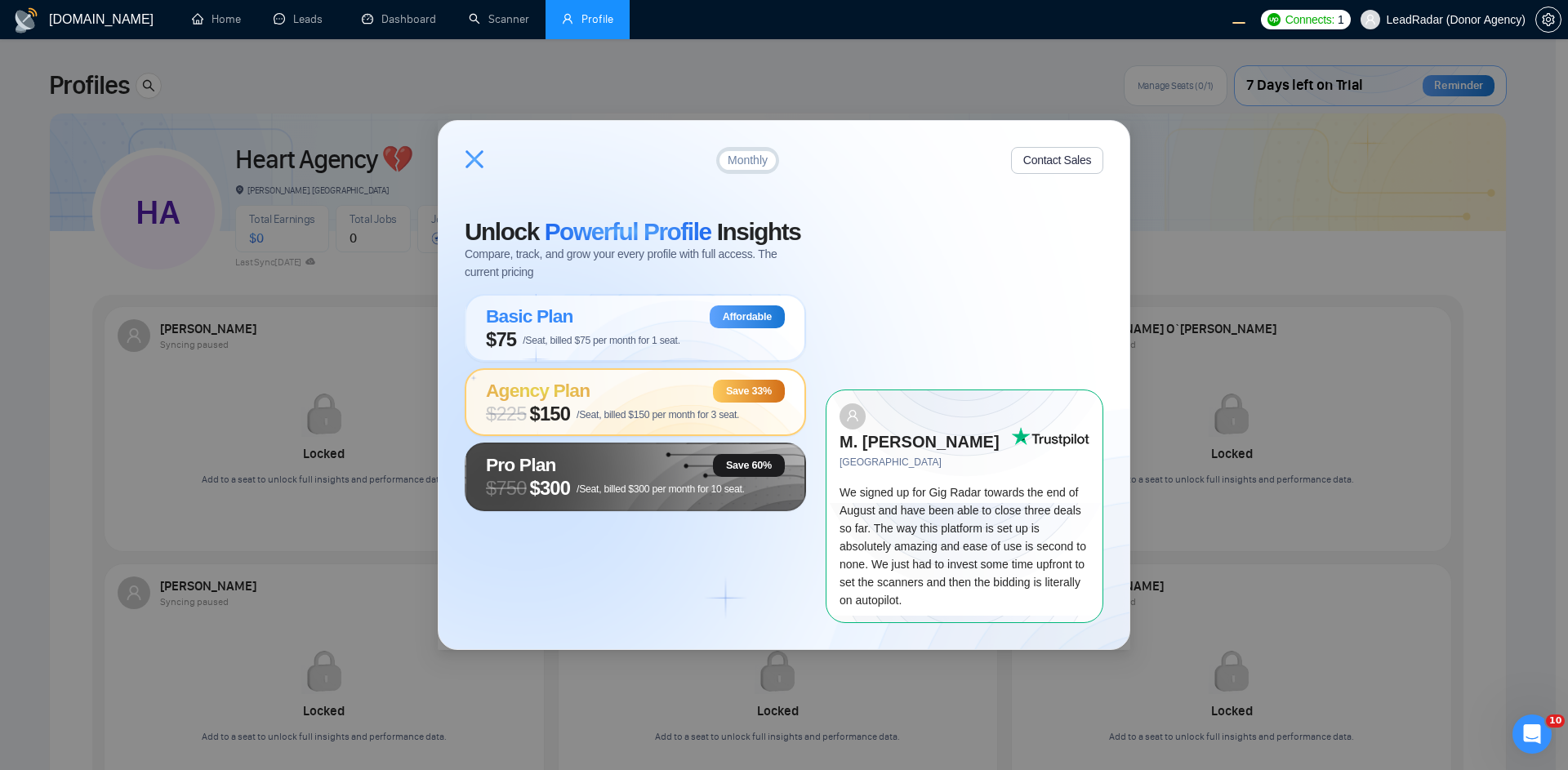
click at [641, 401] on div "Agency Plan Save 33%" at bounding box center [635, 391] width 299 height 23
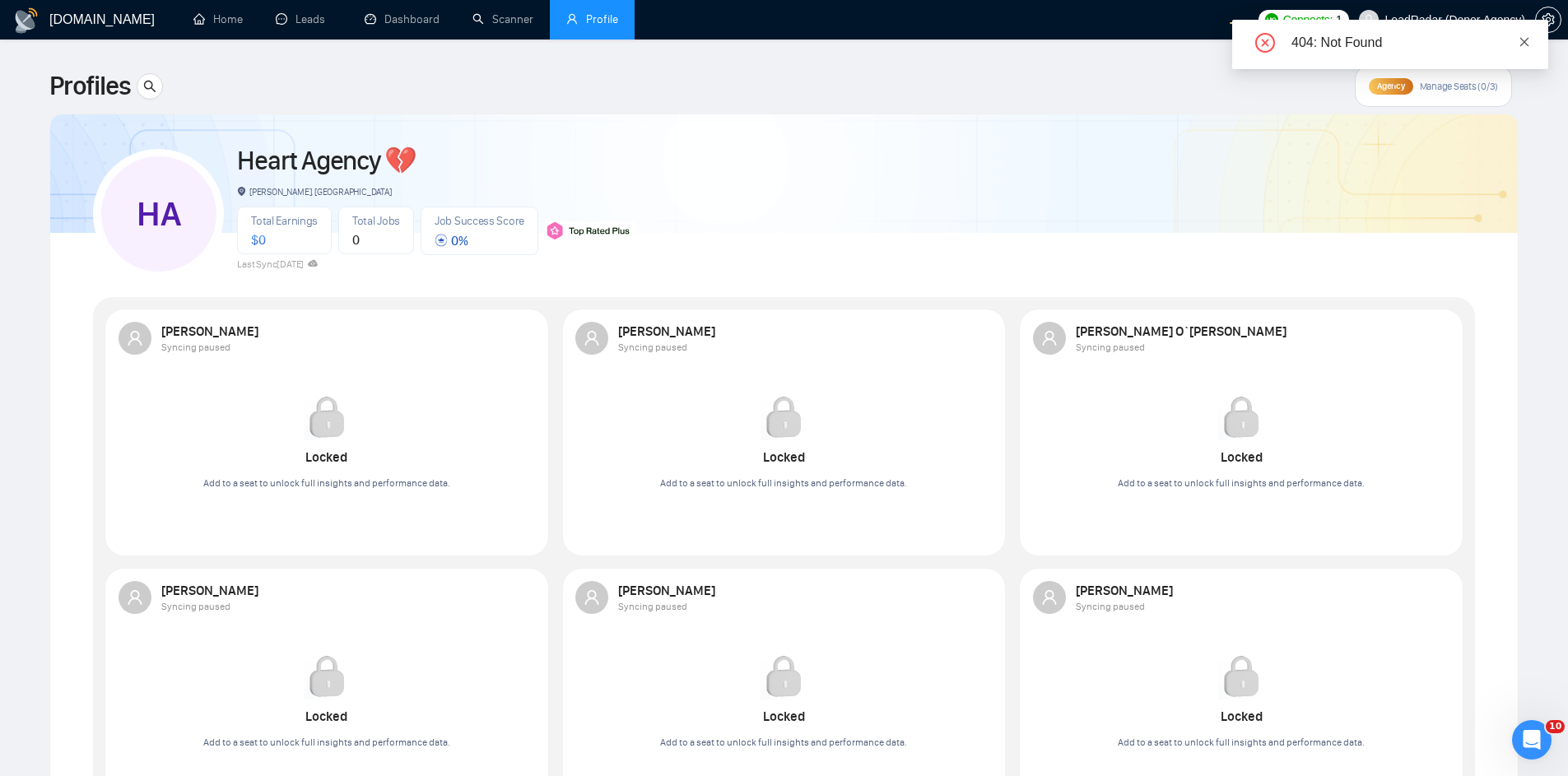
click at [1521, 43] on icon "close" at bounding box center [1525, 42] width 12 height 12
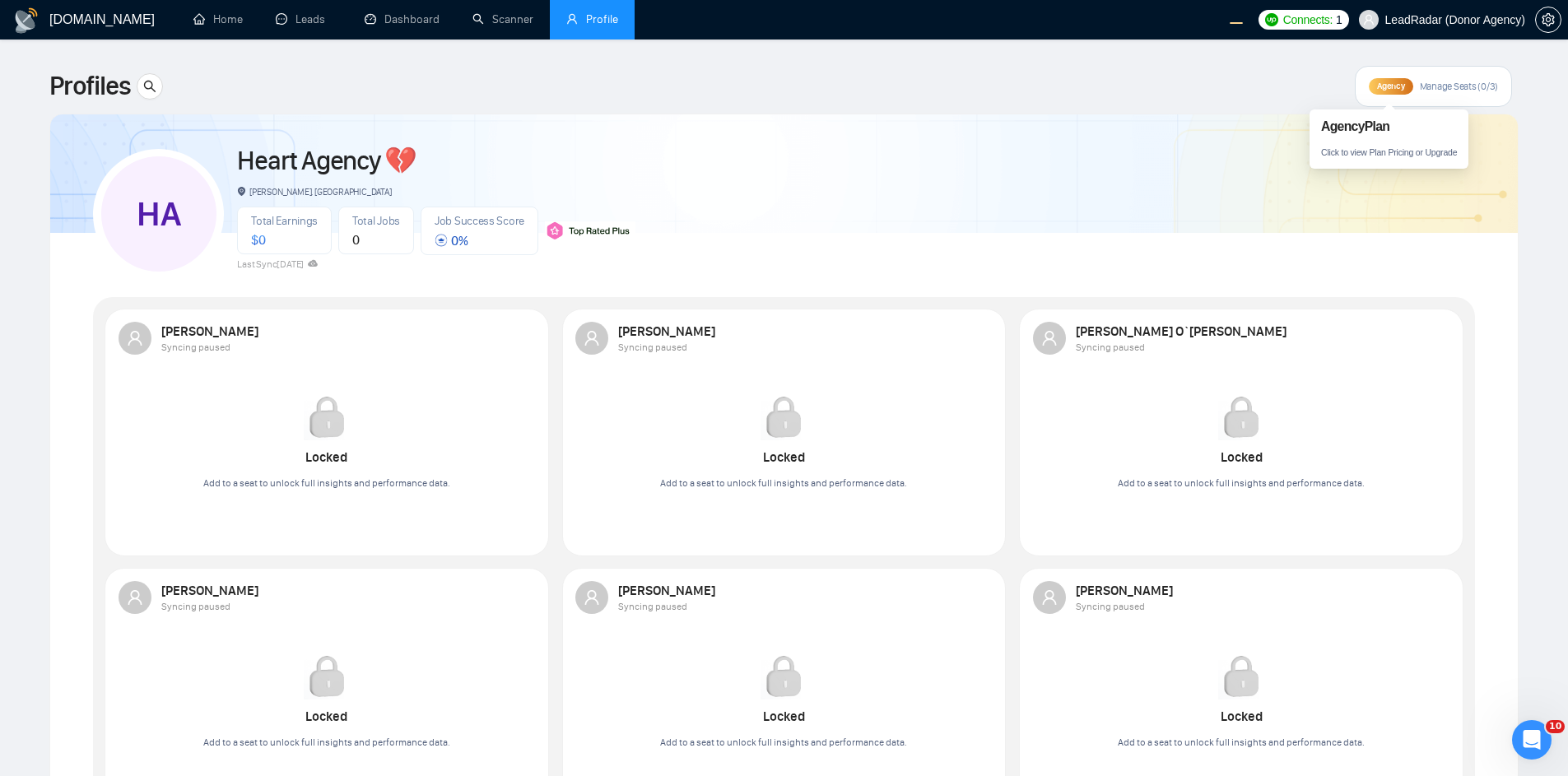
click at [1386, 87] on span "Agency" at bounding box center [1390, 85] width 27 height 11
